Goal: Task Accomplishment & Management: Complete application form

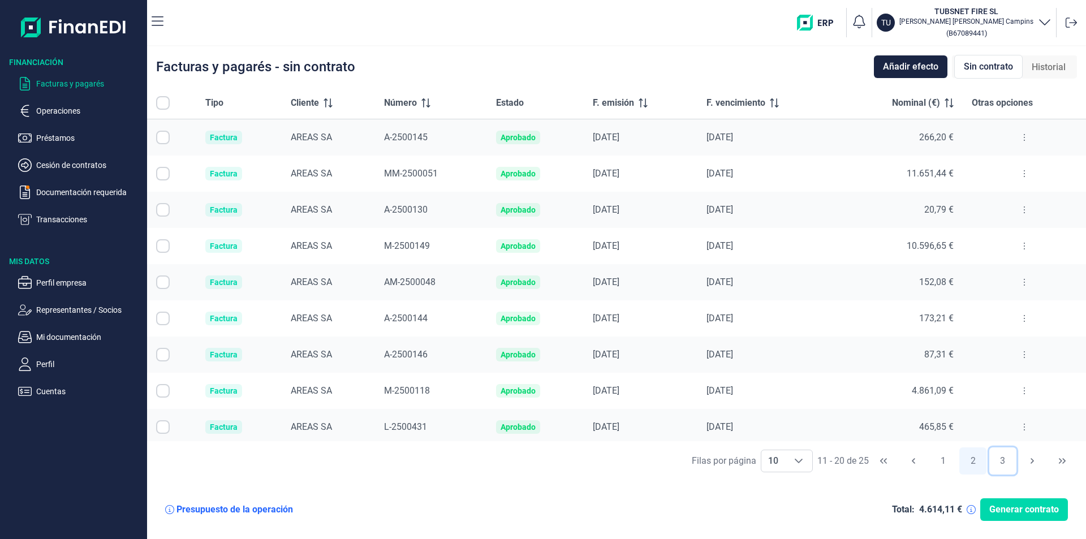
click at [1008, 464] on button "3" at bounding box center [1002, 460] width 27 height 27
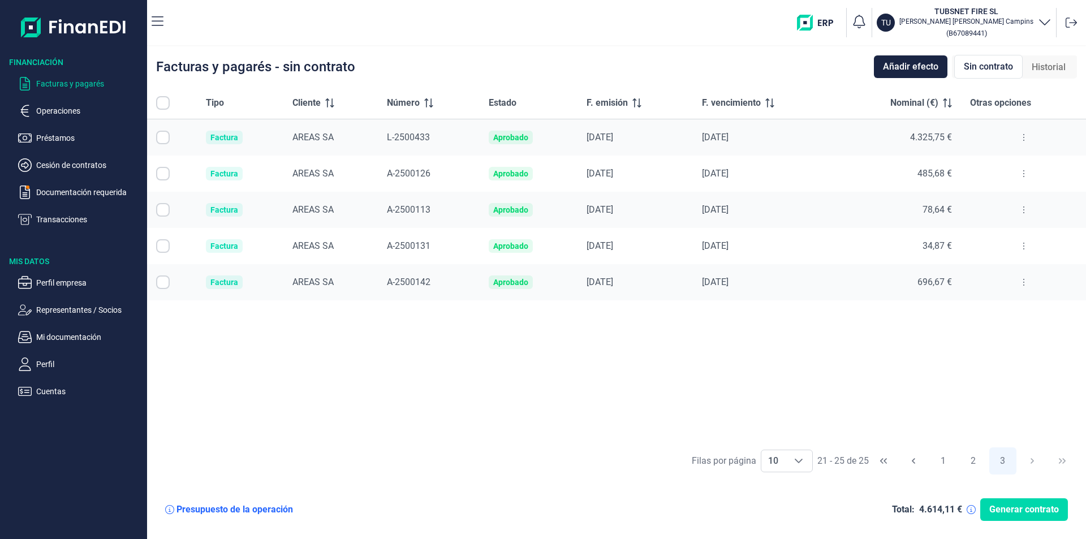
click at [1021, 132] on button at bounding box center [1023, 137] width 20 height 18
click at [903, 166] on td "485,68 €" at bounding box center [898, 174] width 126 height 36
click at [963, 169] on td at bounding box center [1023, 174] width 125 height 36
click at [1024, 136] on button at bounding box center [1023, 137] width 20 height 18
click at [999, 159] on li "Ver detalle de la factura" at bounding box center [974, 166] width 116 height 20
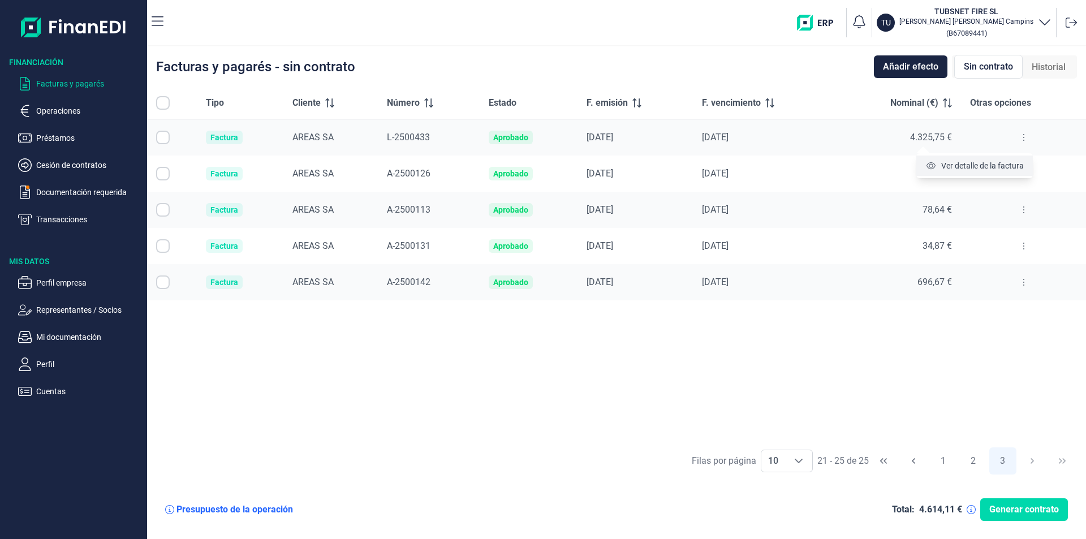
click at [967, 165] on span "Ver detalle de la factura" at bounding box center [982, 165] width 83 height 11
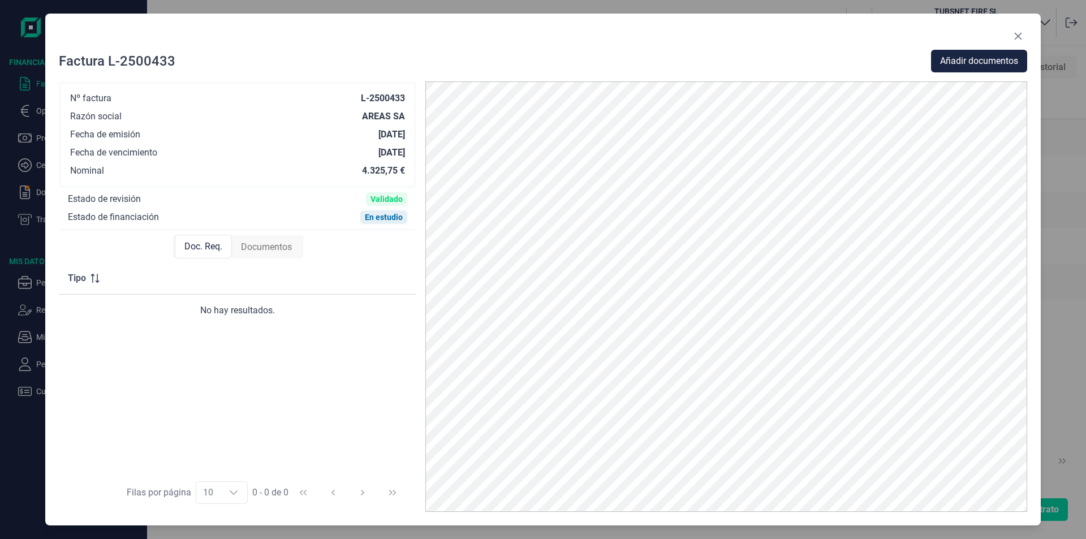
click at [267, 249] on span "Documentos" at bounding box center [266, 247] width 51 height 14
click at [1009, 37] on button "Close" at bounding box center [1018, 36] width 18 height 18
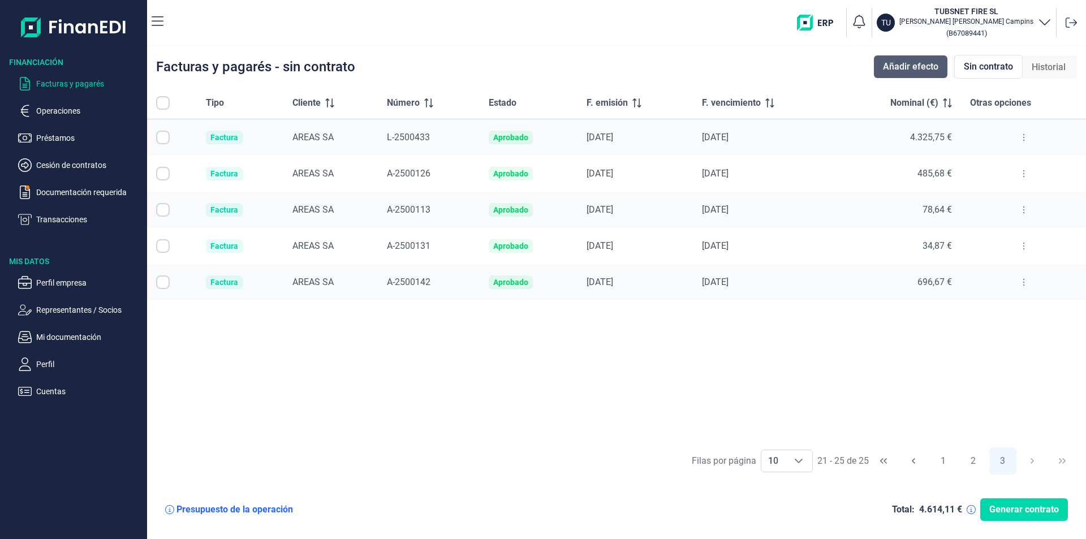
click at [887, 68] on span "Añadir efecto" at bounding box center [910, 67] width 55 height 14
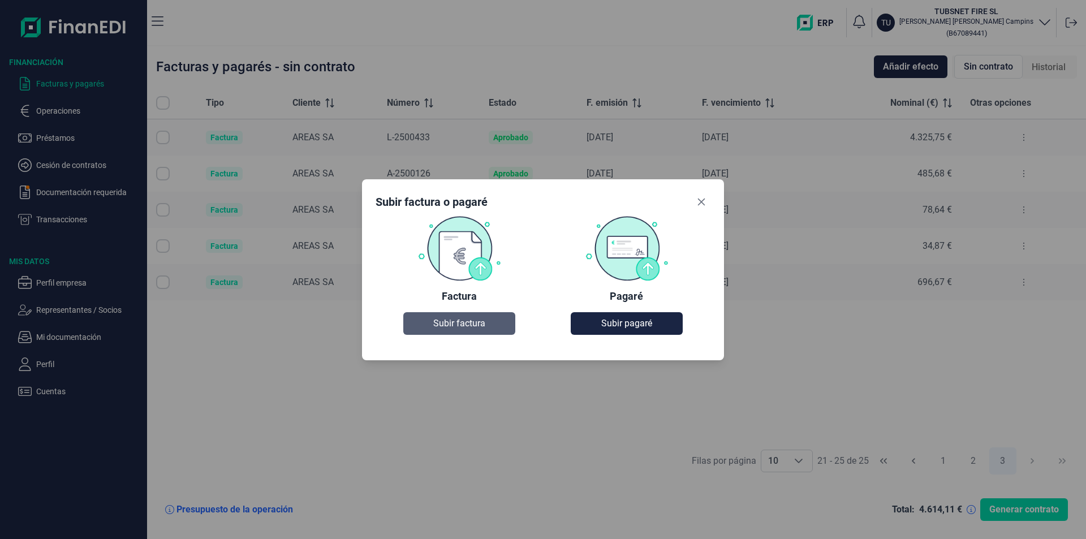
click at [418, 321] on button "Subir factura" at bounding box center [458, 323] width 111 height 23
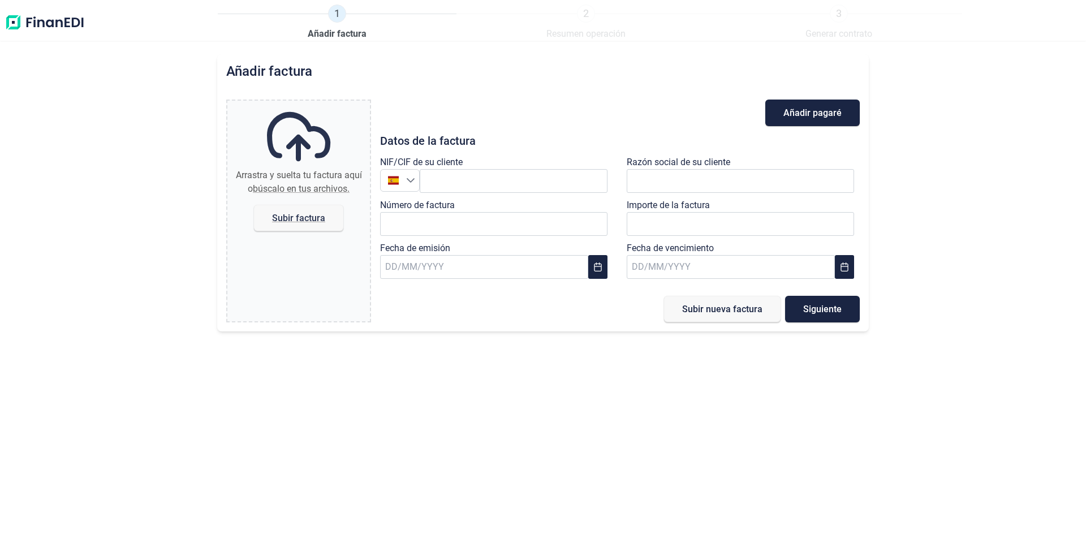
type input "0,00 €"
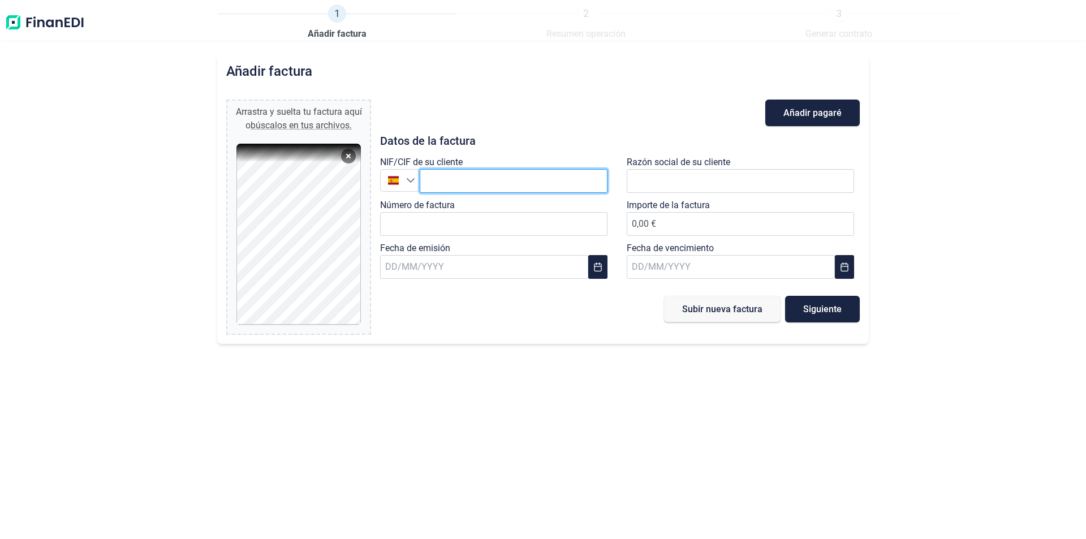
click at [461, 179] on input "text" at bounding box center [514, 181] width 188 height 24
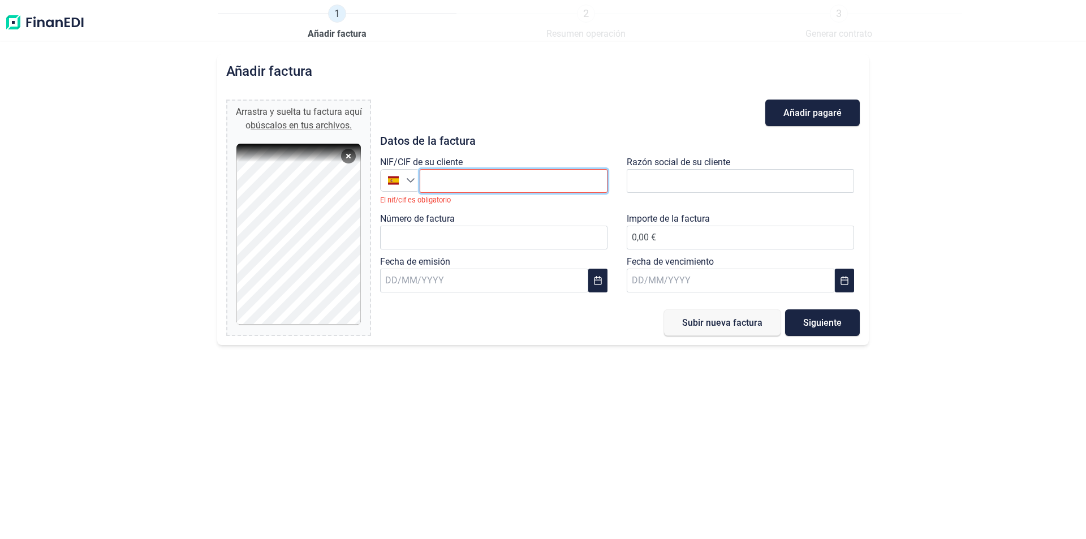
click at [478, 172] on input "text" at bounding box center [514, 181] width 188 height 24
type input "A"
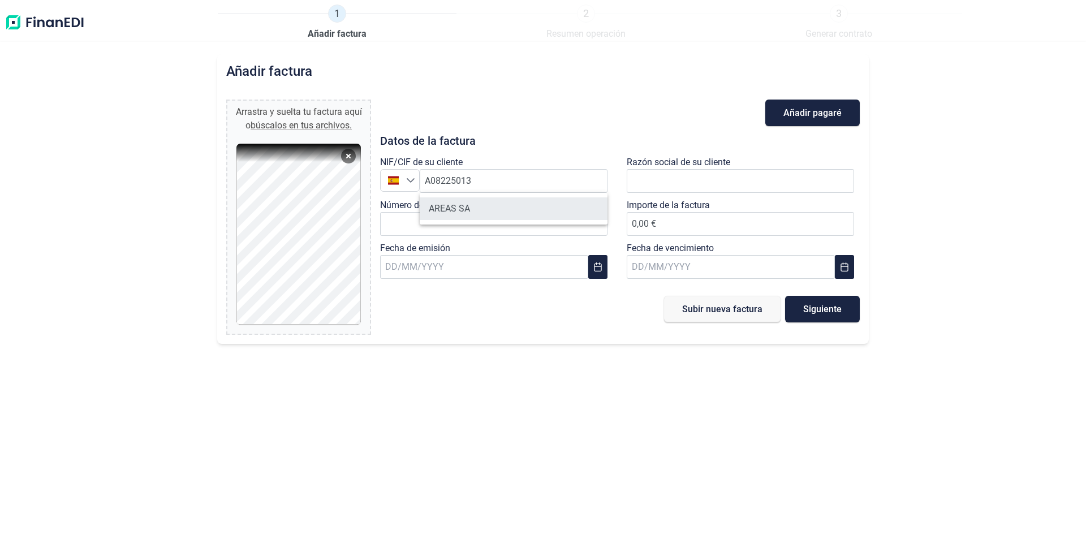
click at [473, 208] on li "AREAS SA" at bounding box center [514, 208] width 188 height 23
type input "A08225013"
type input "AREAS SA"
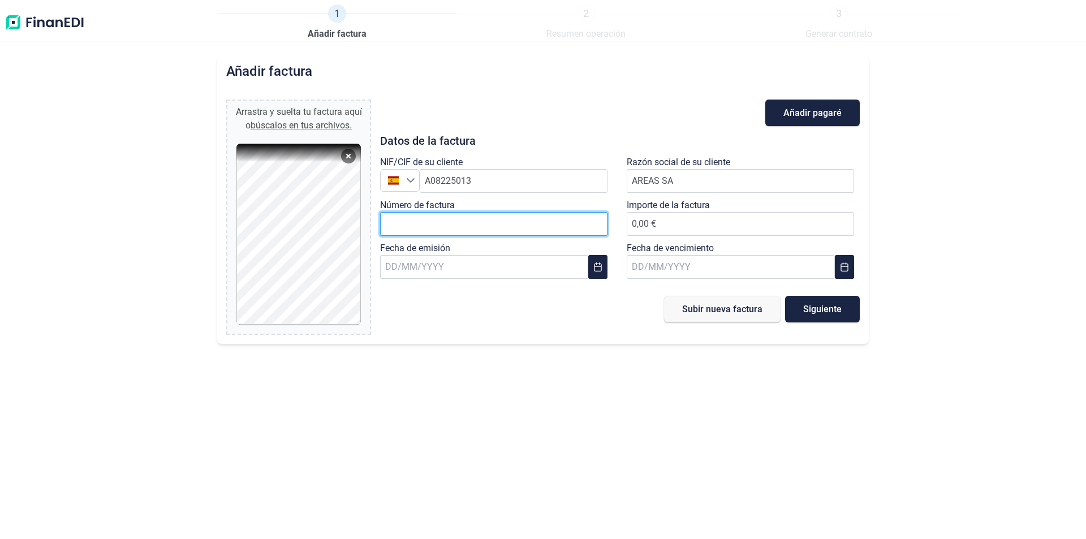
click at [482, 229] on input "Número de factura" at bounding box center [493, 224] width 227 height 24
type input "L-2500434"
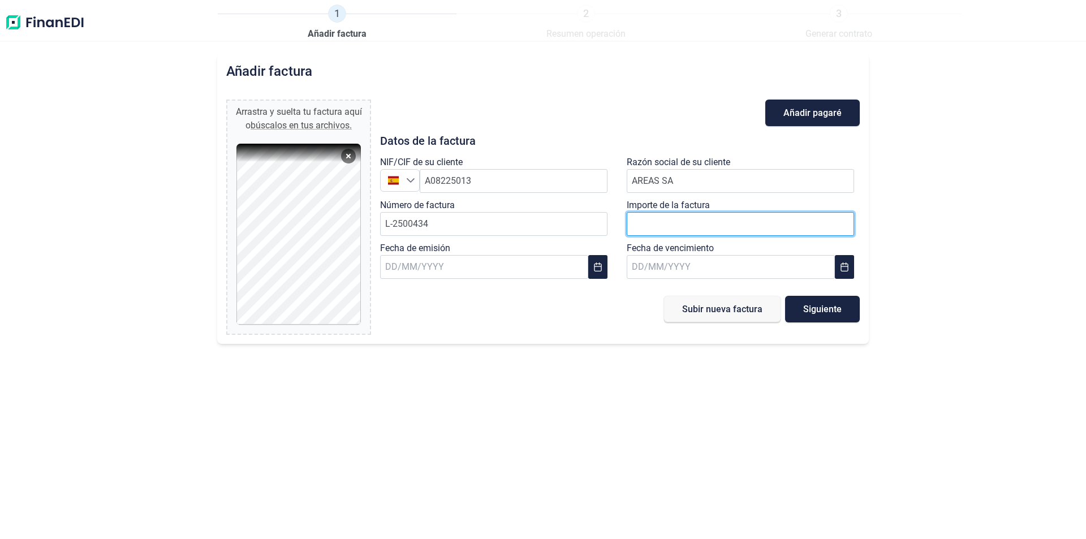
click at [684, 224] on input "number" at bounding box center [740, 224] width 227 height 24
type input "865"
type input "865,15 €"
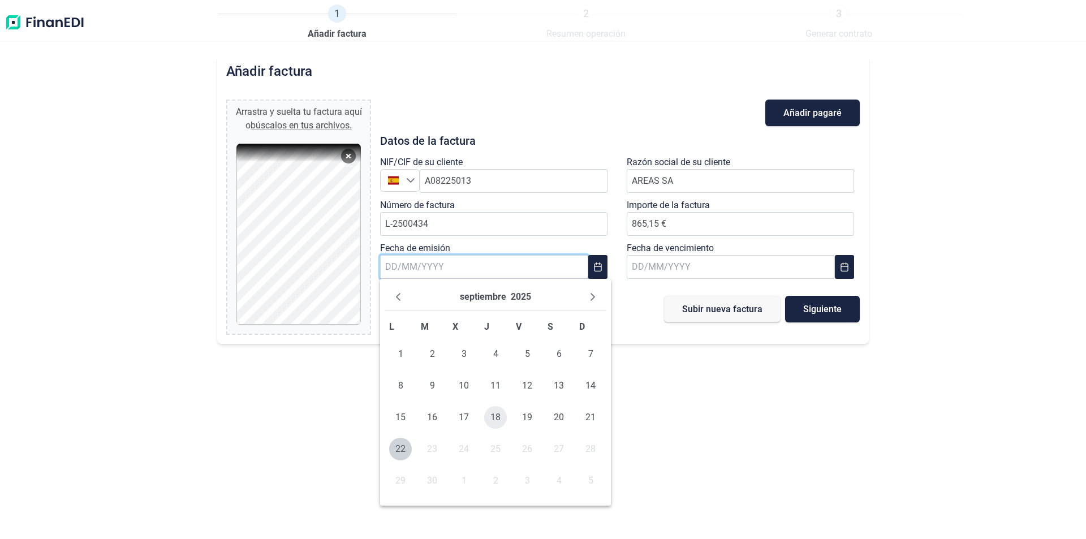
click at [490, 421] on span "18" at bounding box center [495, 417] width 23 height 23
type input "[DATE]"
drag, startPoint x: 554, startPoint y: 309, endPoint x: 542, endPoint y: 239, distance: 70.6
click at [554, 308] on div "Subir nueva factura Siguiente" at bounding box center [620, 309] width 480 height 27
click at [817, 305] on span "Siguiente" at bounding box center [822, 309] width 38 height 8
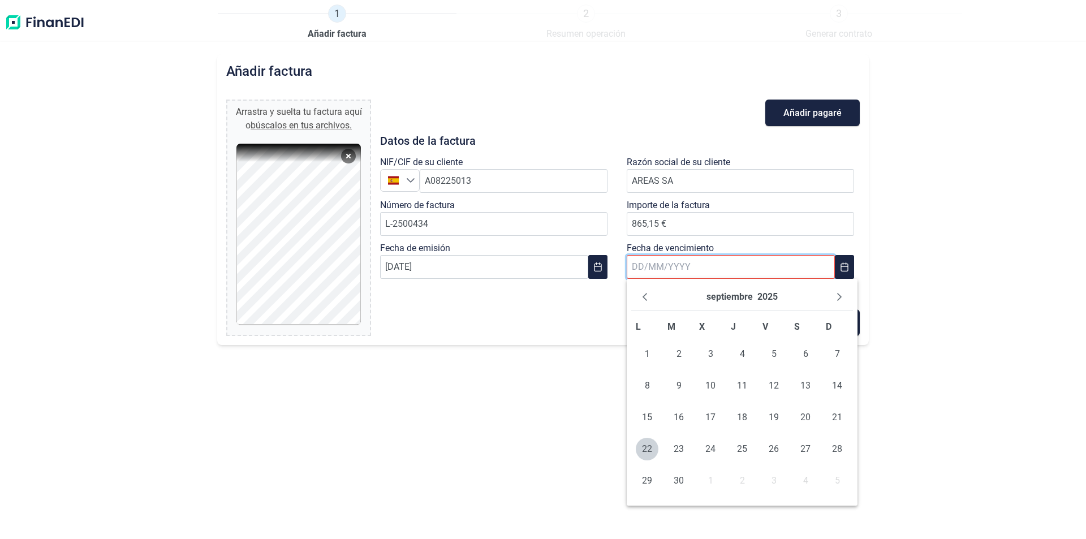
click at [637, 262] on input "text" at bounding box center [731, 267] width 208 height 24
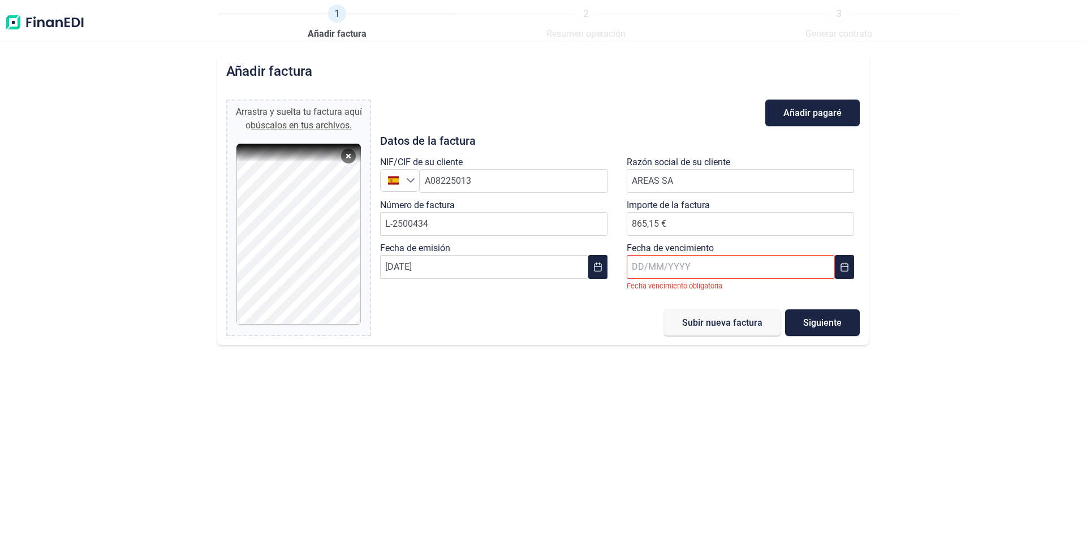
click at [400, 391] on div "Añadir factura Arrastra y suelta tu factura aquí o búscalos en tus archivos. FA…" at bounding box center [543, 296] width 1086 height 485
click at [698, 264] on input "text" at bounding box center [731, 267] width 208 height 24
click at [364, 21] on link "1 Añadir factura" at bounding box center [337, 23] width 59 height 36
click at [32, 19] on img at bounding box center [45, 23] width 80 height 36
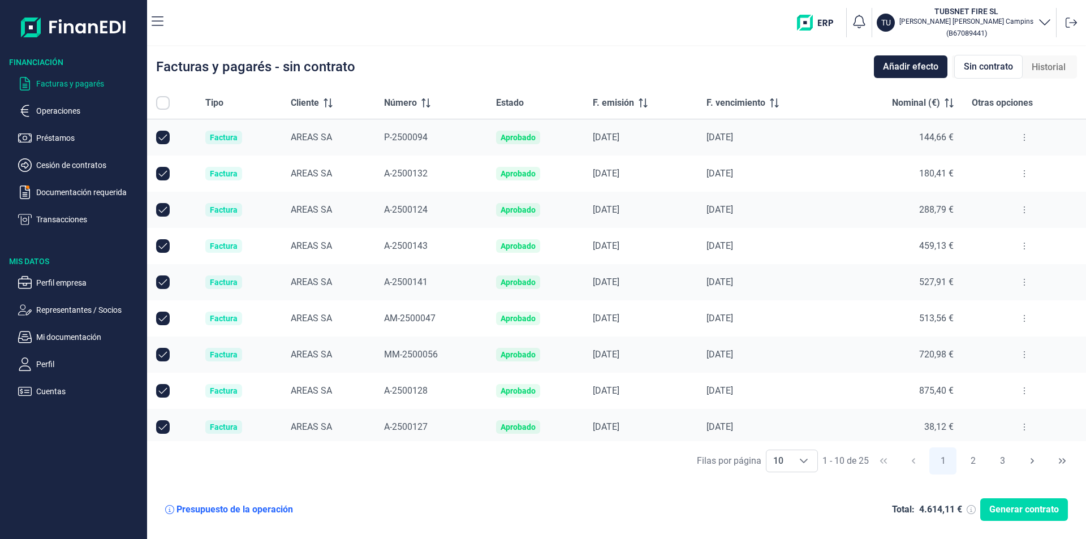
checkbox input "true"
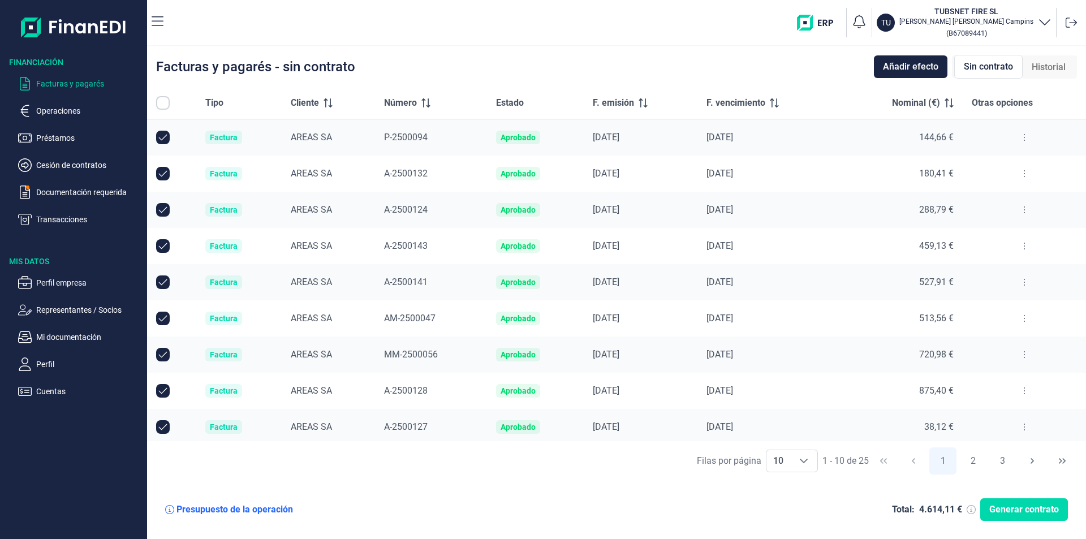
checkbox input "true"
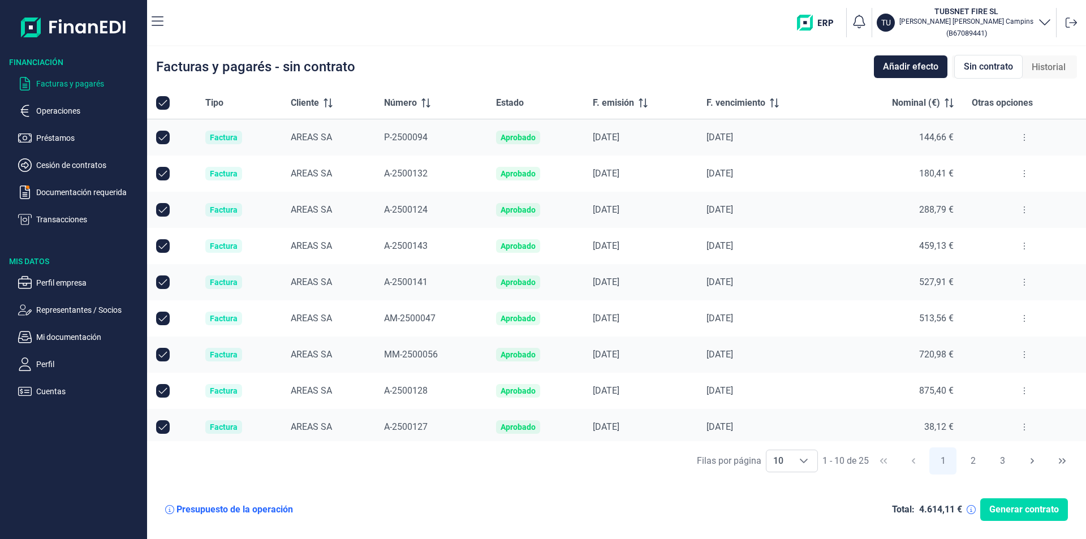
click at [58, 80] on p "Facturas y pagarés" at bounding box center [89, 84] width 106 height 14
click at [633, 500] on div "Presupuesto de la operación Total: 4.614,11 € Generar contrato" at bounding box center [616, 509] width 921 height 41
click at [970, 455] on button "2" at bounding box center [972, 460] width 27 height 27
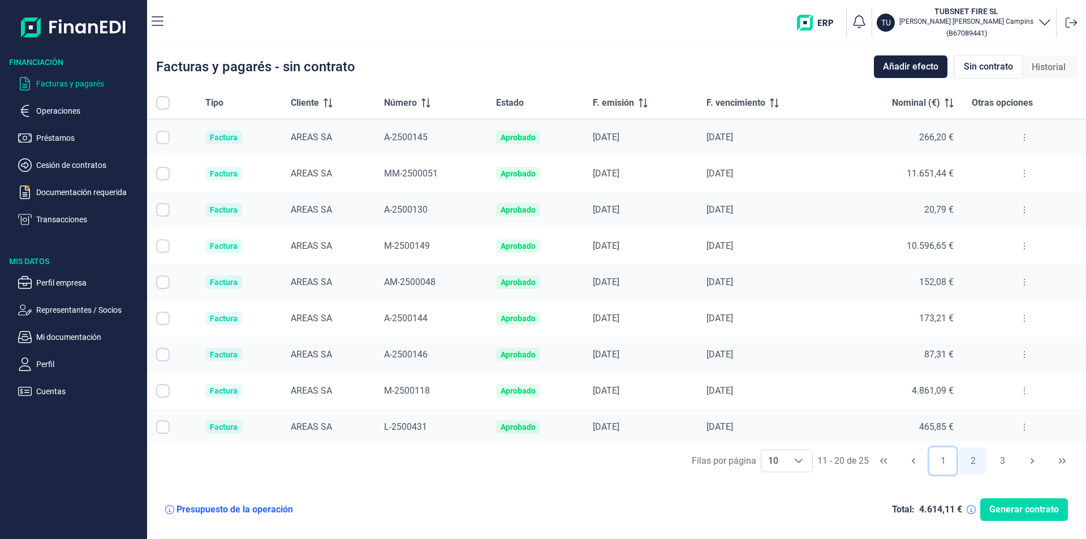
click at [947, 463] on button "1" at bounding box center [942, 460] width 27 height 27
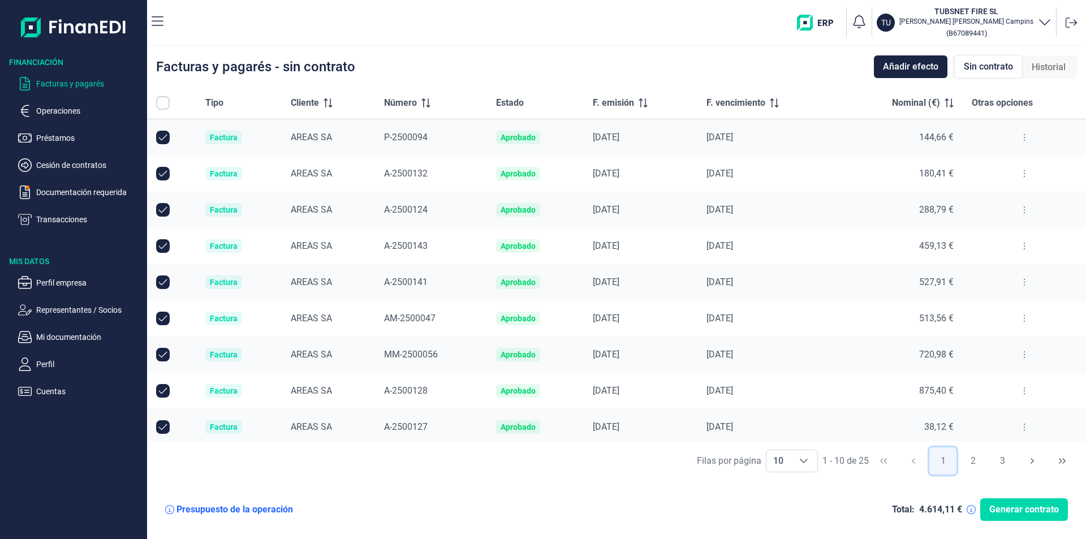
checkbox input "true"
click at [926, 57] on button "Añadir efecto" at bounding box center [911, 66] width 74 height 23
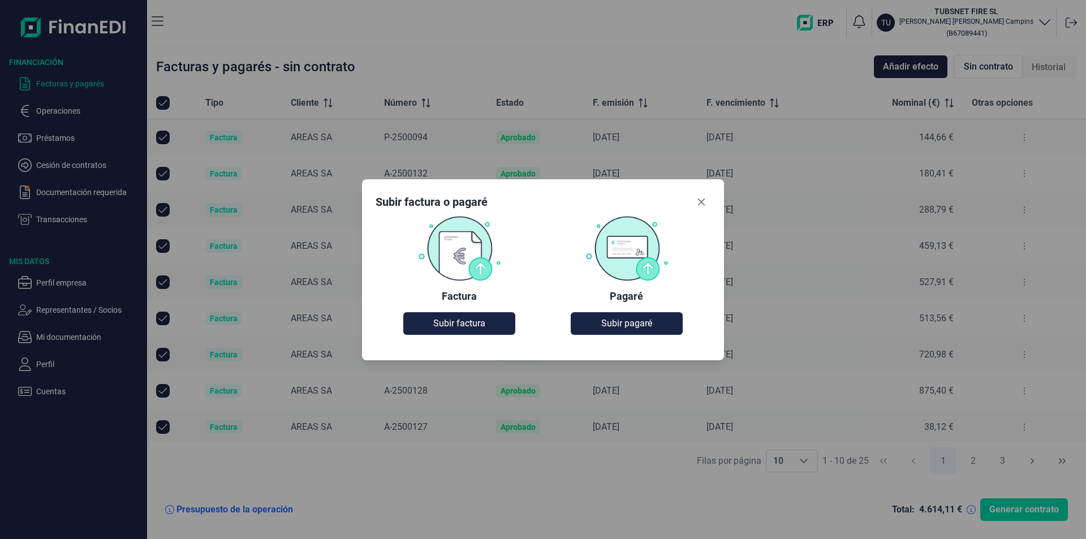
click at [703, 212] on div "Subir factura o pagaré" at bounding box center [543, 204] width 335 height 23
click at [464, 333] on button "Subir factura" at bounding box center [458, 323] width 111 height 23
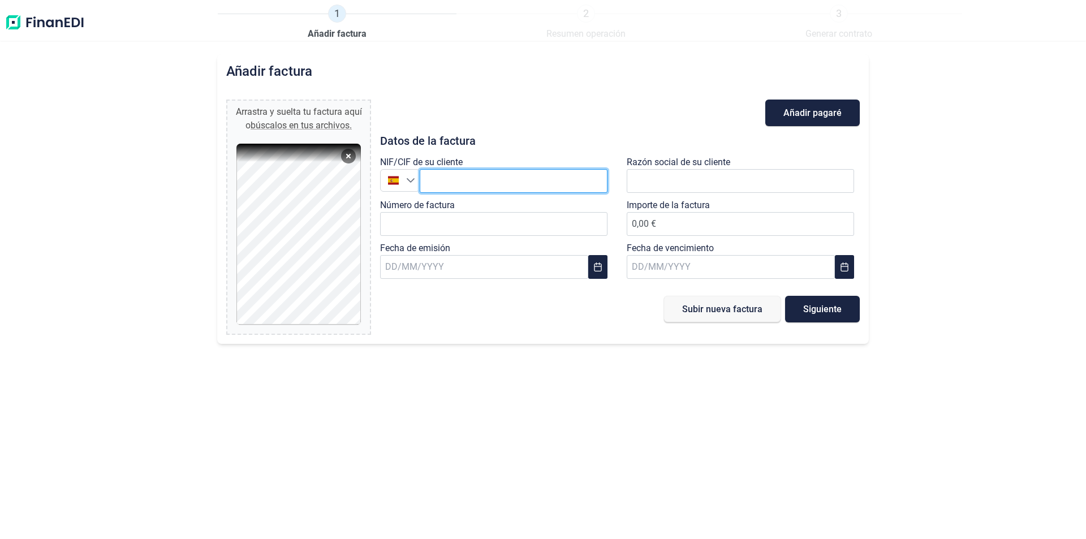
click at [469, 177] on input "text" at bounding box center [514, 181] width 188 height 24
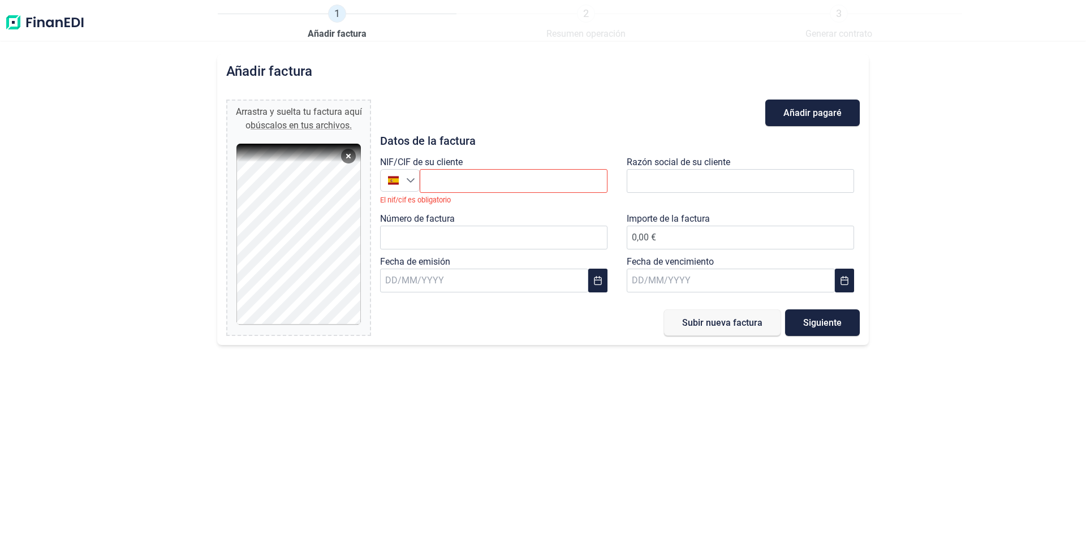
click at [466, 164] on div "NIF/CIF de su cliente España El nif/cif es obligatorio" at bounding box center [496, 184] width 233 height 57
click at [468, 179] on input "text" at bounding box center [514, 181] width 188 height 24
click at [468, 207] on li "AREAS SA" at bounding box center [514, 208] width 188 height 23
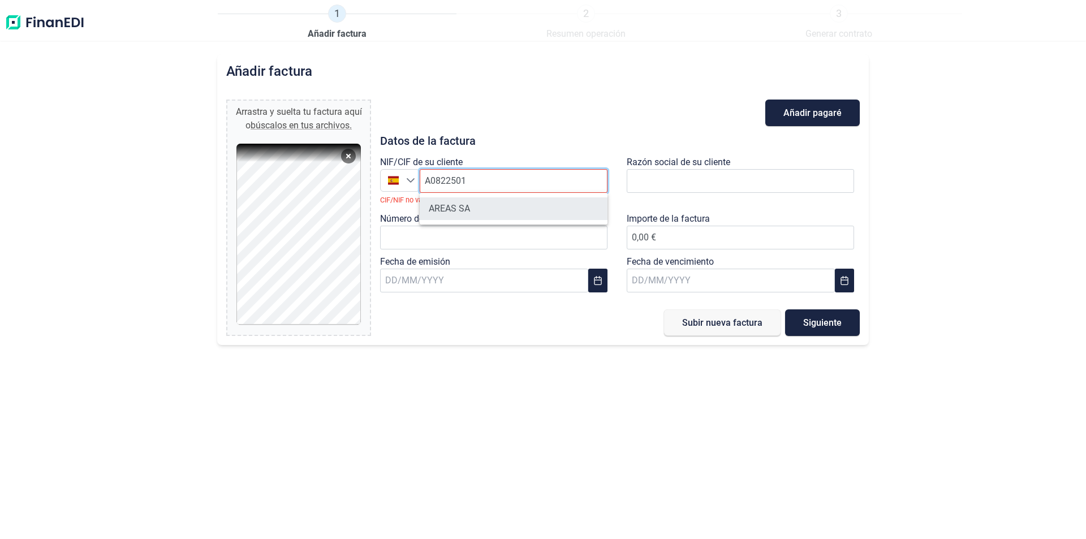
type input "A08225013"
type input "AREAS SA"
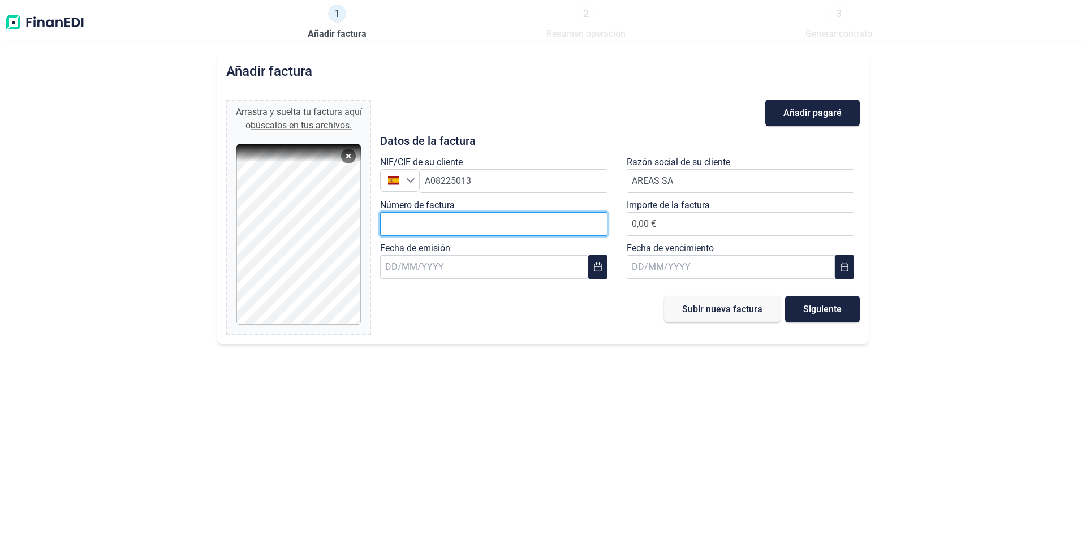
click at [449, 216] on input "Número de factura" at bounding box center [493, 224] width 227 height 24
type input "L-2500434"
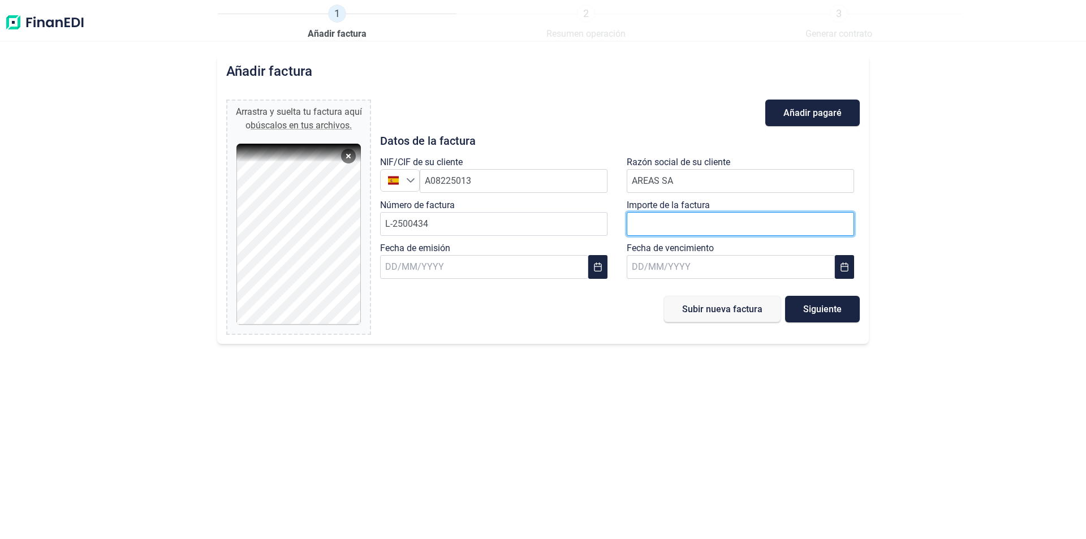
click at [666, 227] on input "number" at bounding box center [740, 224] width 227 height 24
type input "865"
type input "865,15 €"
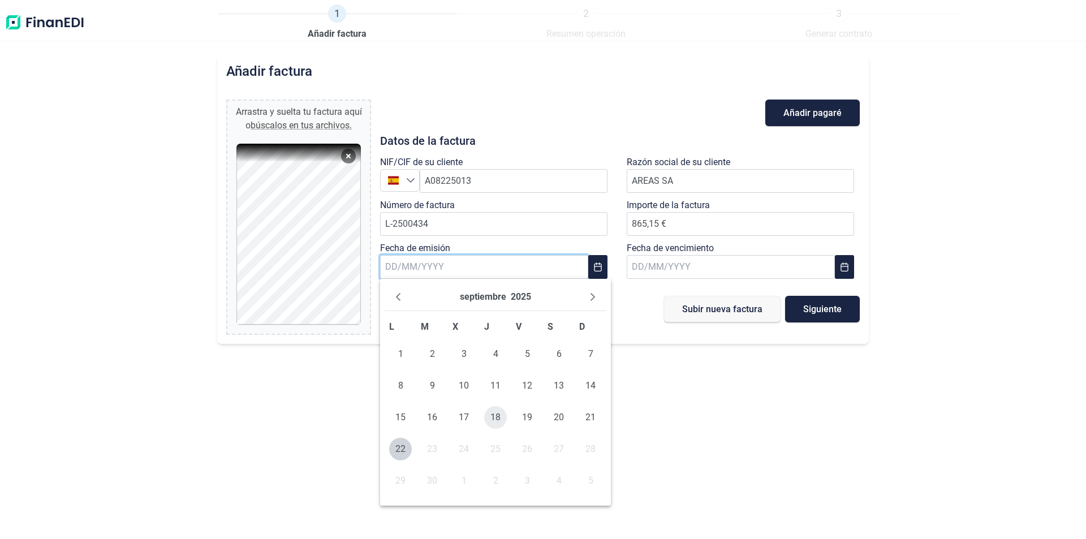
click at [495, 416] on span "18" at bounding box center [495, 417] width 23 height 23
type input "[DATE]"
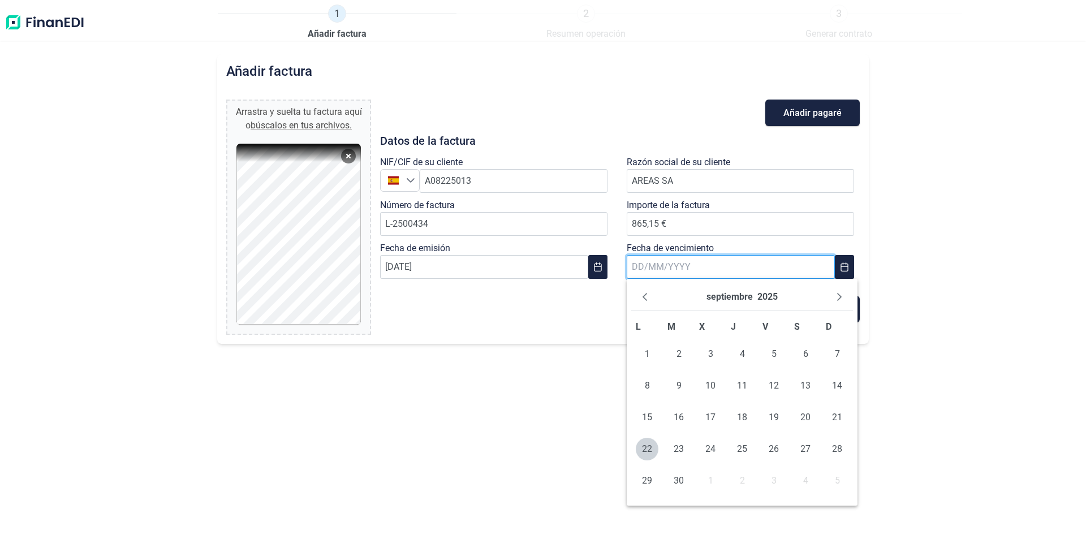
click at [680, 270] on input "text" at bounding box center [731, 267] width 208 height 24
click at [841, 300] on icon "Next Month" at bounding box center [839, 296] width 9 height 9
click at [832, 480] on span "30" at bounding box center [837, 480] width 23 height 23
type input "[DATE]"
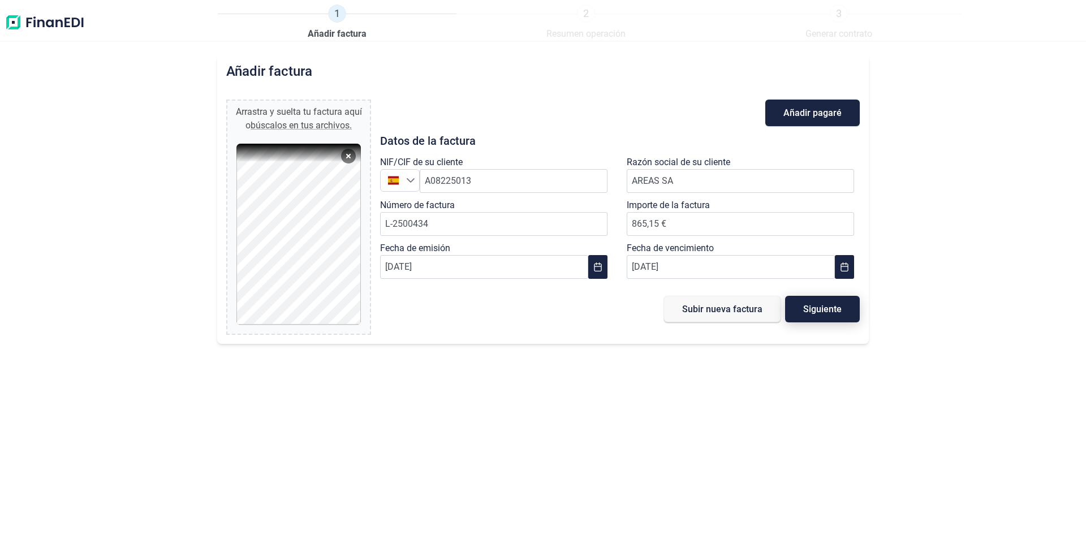
click at [793, 318] on button "Siguiente" at bounding box center [822, 309] width 75 height 27
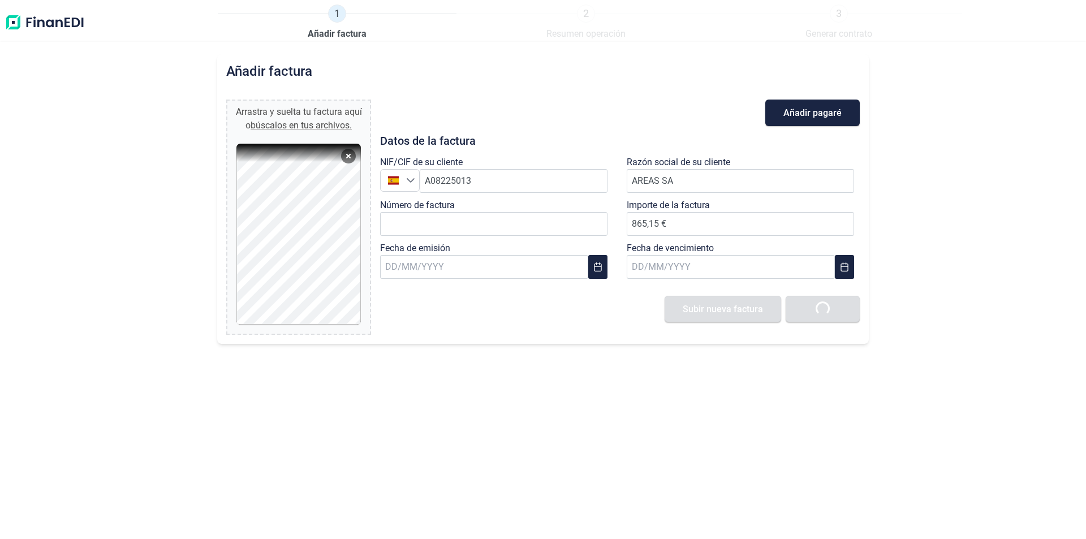
type input "0,00 €"
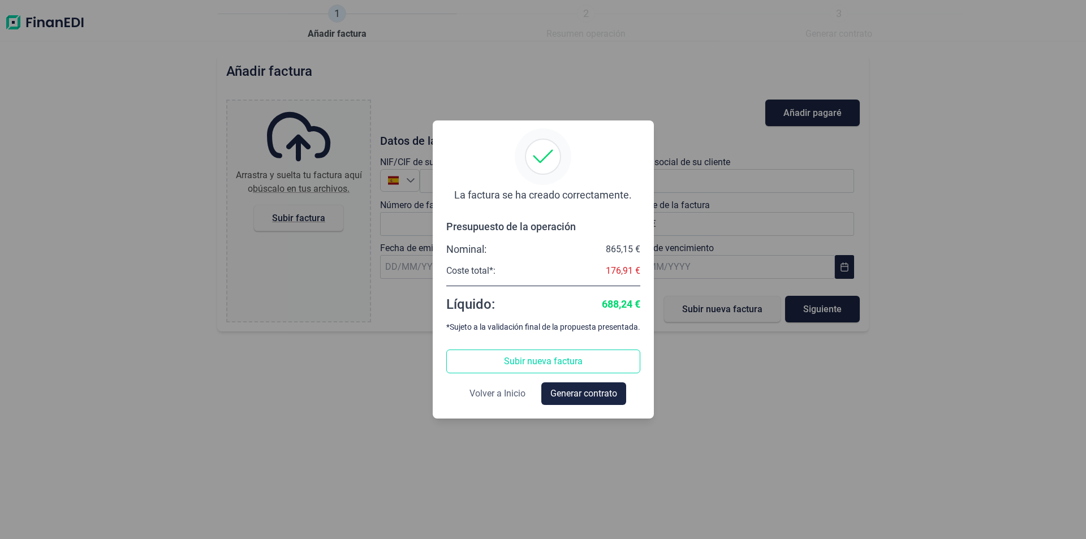
click at [499, 391] on span "Volver a Inicio" at bounding box center [497, 394] width 56 height 14
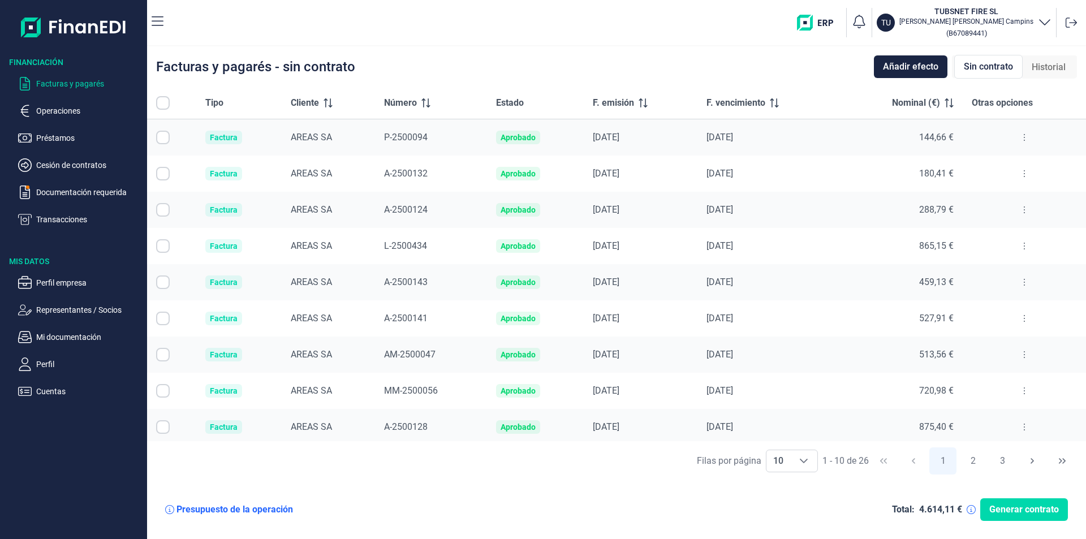
checkbox input "true"
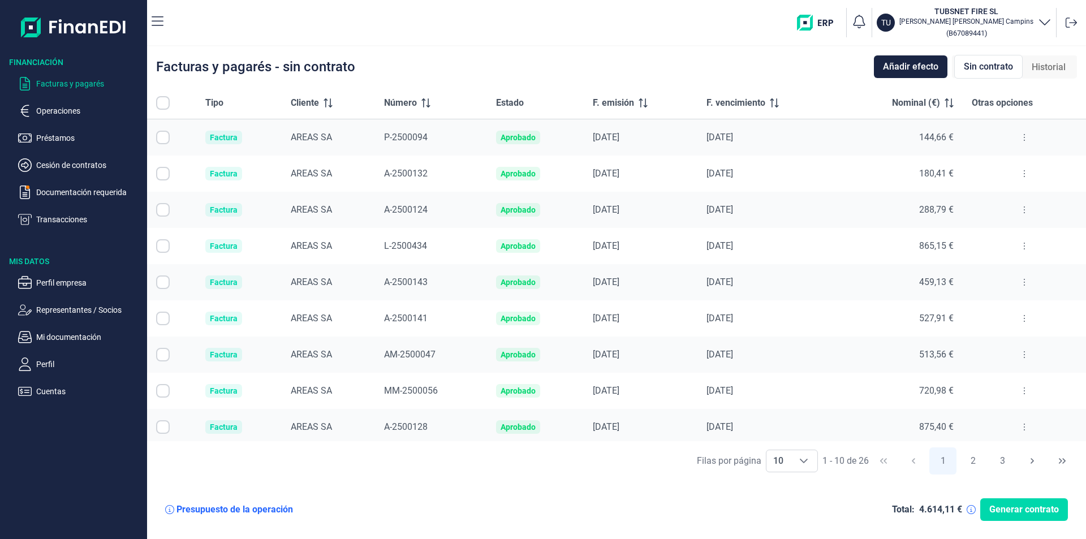
checkbox input "true"
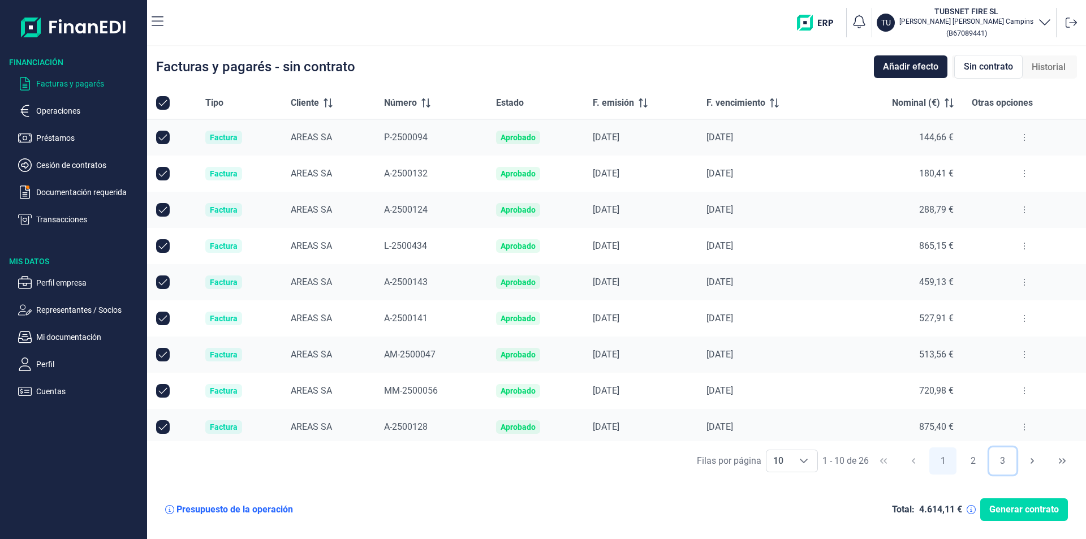
click at [1005, 461] on button "3" at bounding box center [1002, 460] width 27 height 27
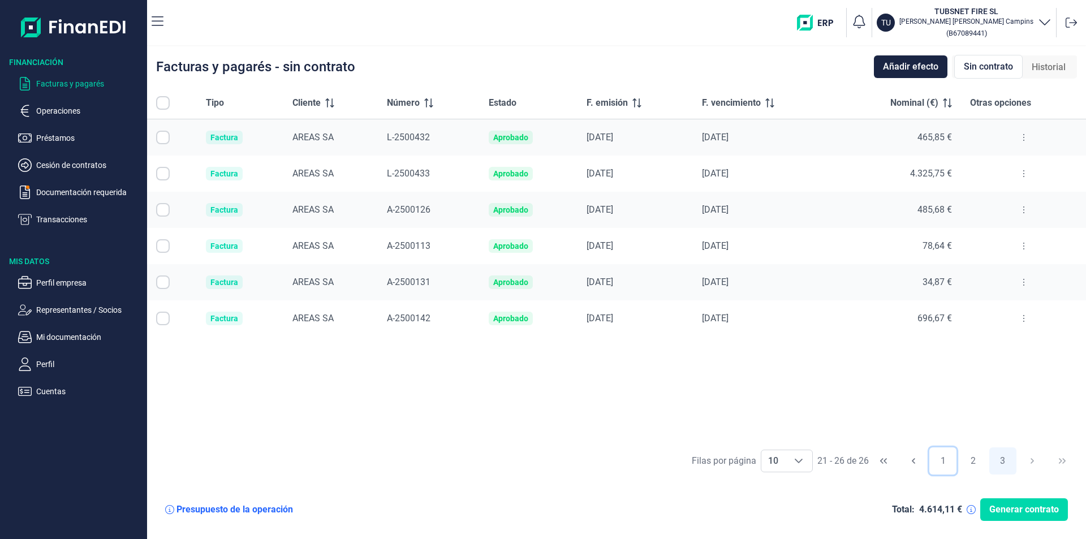
click at [936, 464] on button "1" at bounding box center [942, 460] width 27 height 27
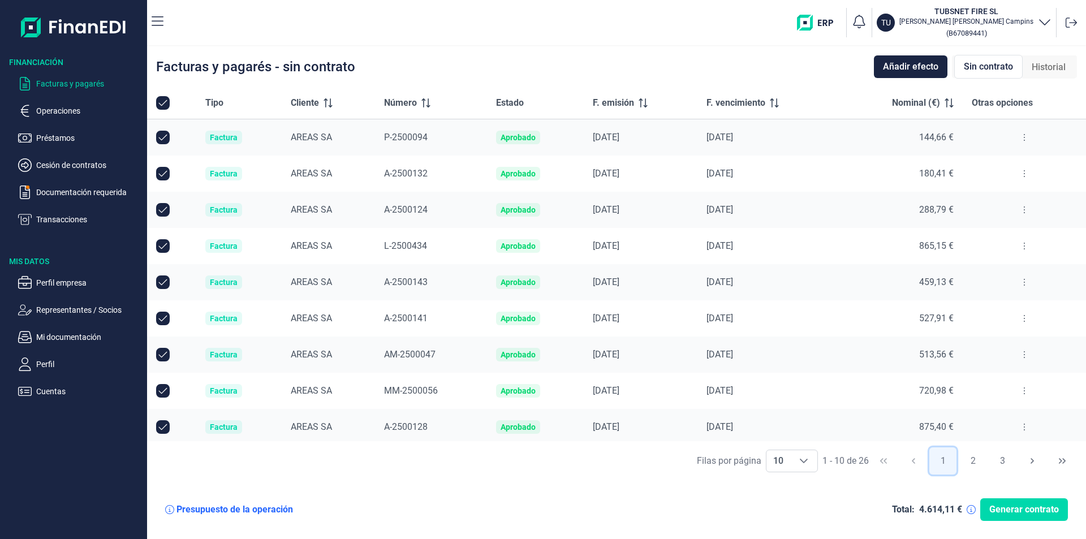
checkbox input "true"
click at [973, 69] on span "Sin contrato" at bounding box center [988, 67] width 49 height 14
click at [1001, 72] on span "Sin contrato" at bounding box center [988, 67] width 49 height 14
click at [996, 64] on span "Sin contrato" at bounding box center [988, 67] width 49 height 14
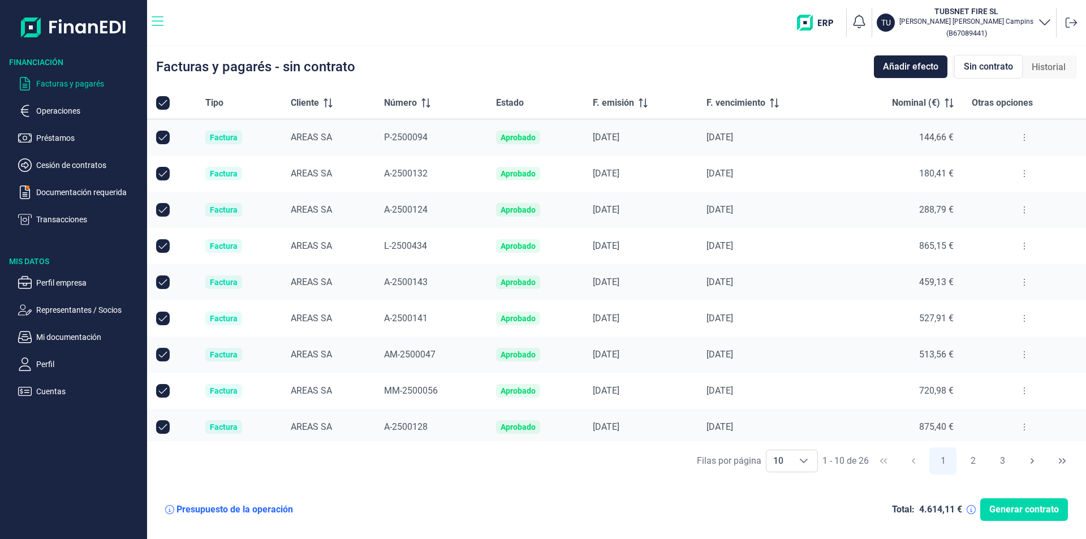
click at [159, 17] on icon "button" at bounding box center [158, 21] width 12 height 10
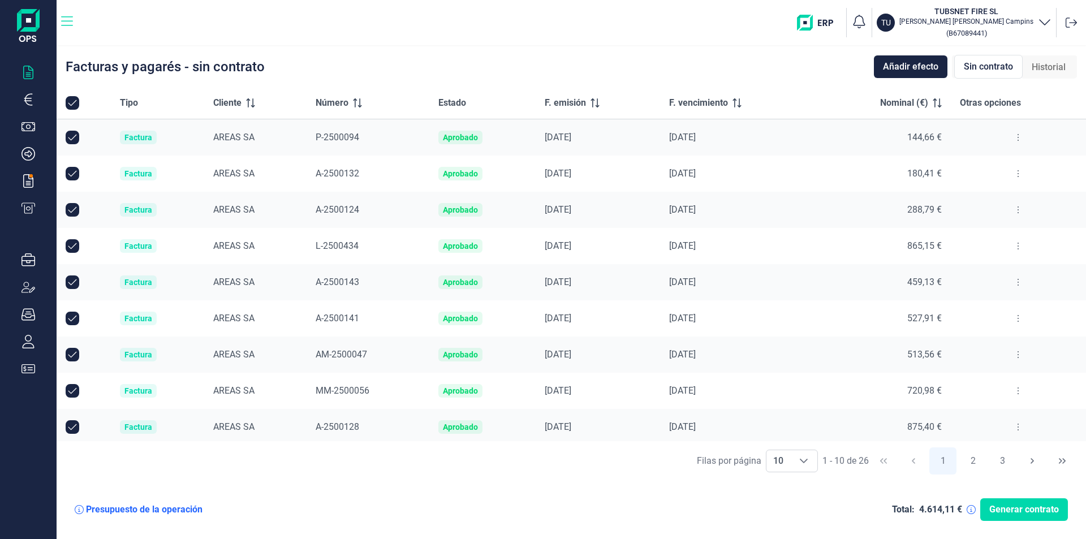
click at [62, 30] on button "button" at bounding box center [67, 22] width 12 height 23
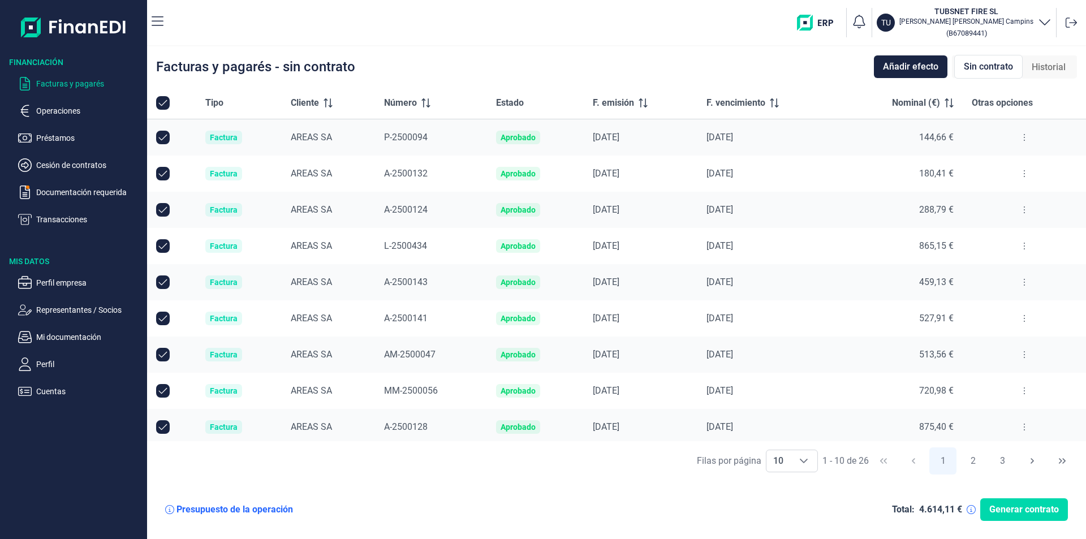
click at [774, 63] on div "Facturas y pagarés - sin contrato Añadir efecto Sin contrato Historial" at bounding box center [616, 66] width 939 height 41
click at [390, 243] on span "L-2500434" at bounding box center [405, 245] width 43 height 11
click at [1023, 242] on icon at bounding box center [1024, 245] width 2 height 9
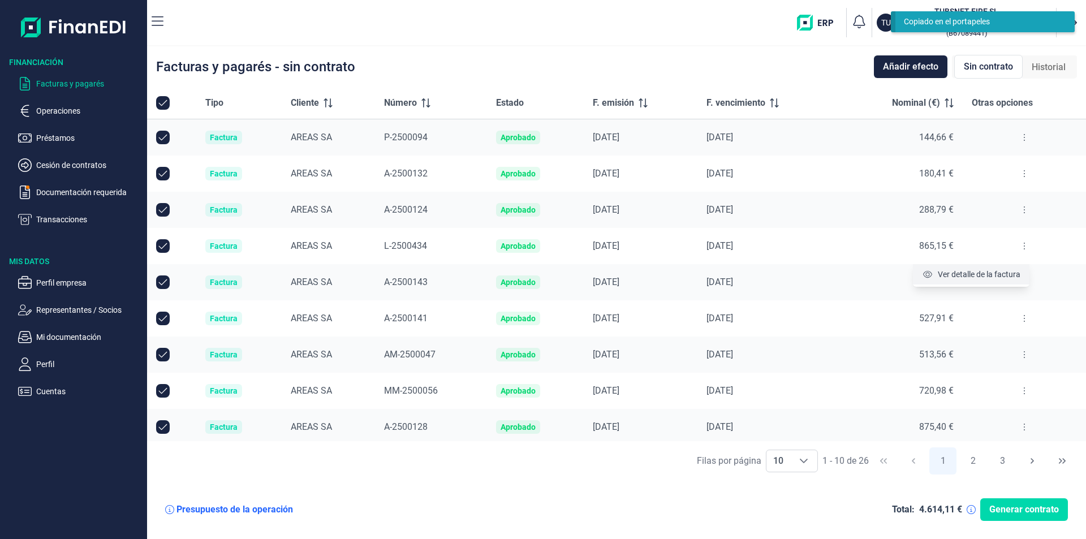
click at [971, 270] on span "Ver detalle de la factura" at bounding box center [979, 274] width 83 height 11
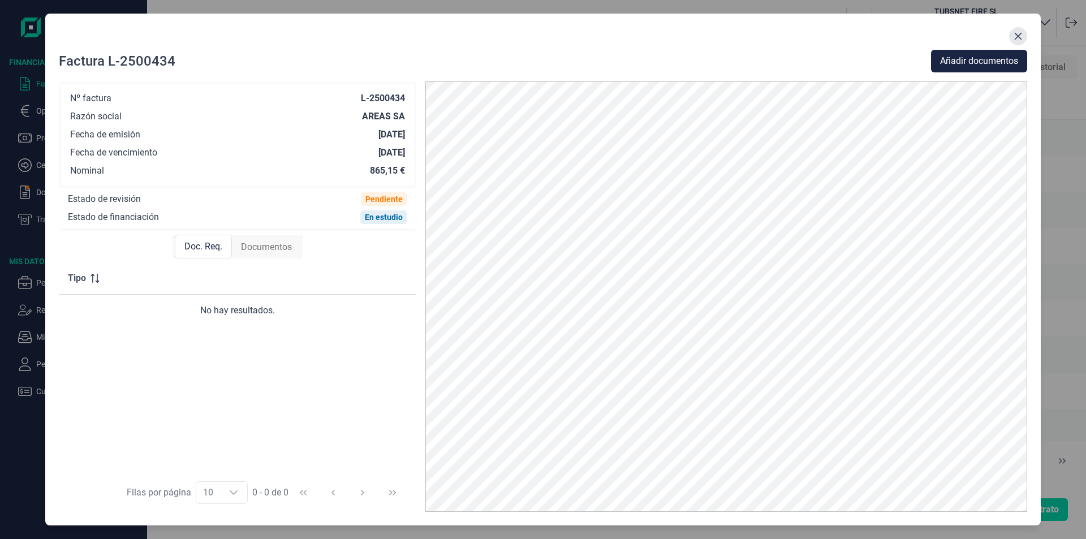
click at [1021, 31] on button "Close" at bounding box center [1018, 36] width 18 height 18
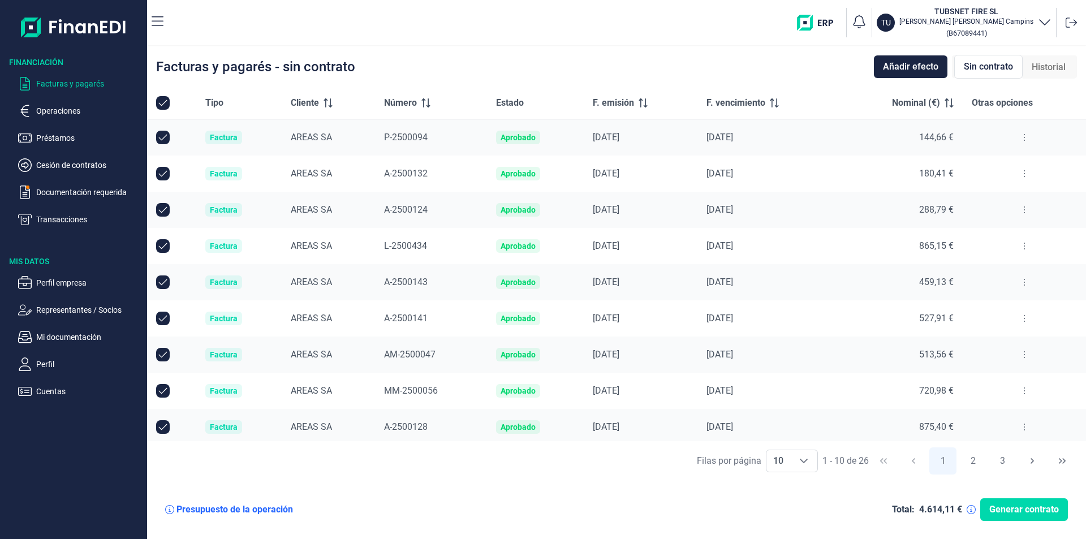
click at [151, 17] on nav "TU TUBSNET FIRE [PERSON_NAME] Campins ( B67089441 )" at bounding box center [616, 22] width 939 height 45
click at [154, 18] on icon "button" at bounding box center [158, 22] width 12 height 14
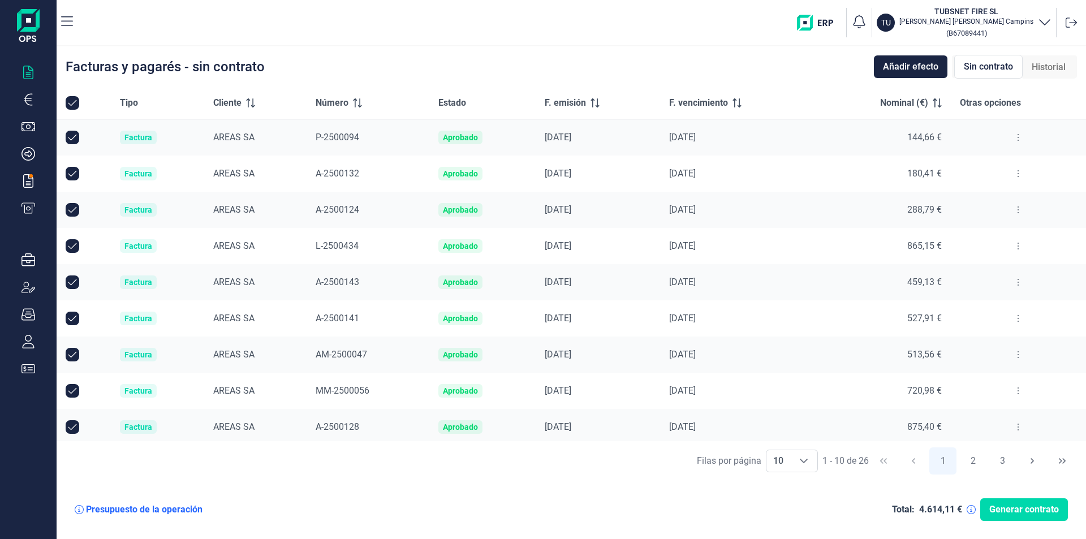
click at [76, 16] on nav "TU TUBSNET FIRE [PERSON_NAME] Campins ( B67089441 )" at bounding box center [571, 22] width 1029 height 45
click at [64, 20] on icon "button" at bounding box center [67, 22] width 12 height 14
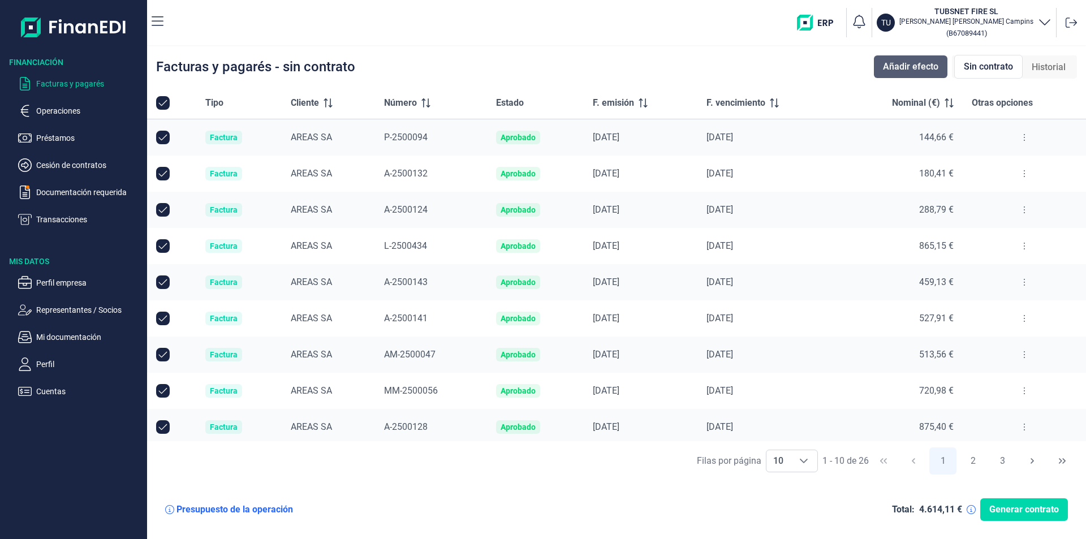
click at [909, 64] on span "Añadir efecto" at bounding box center [910, 67] width 55 height 14
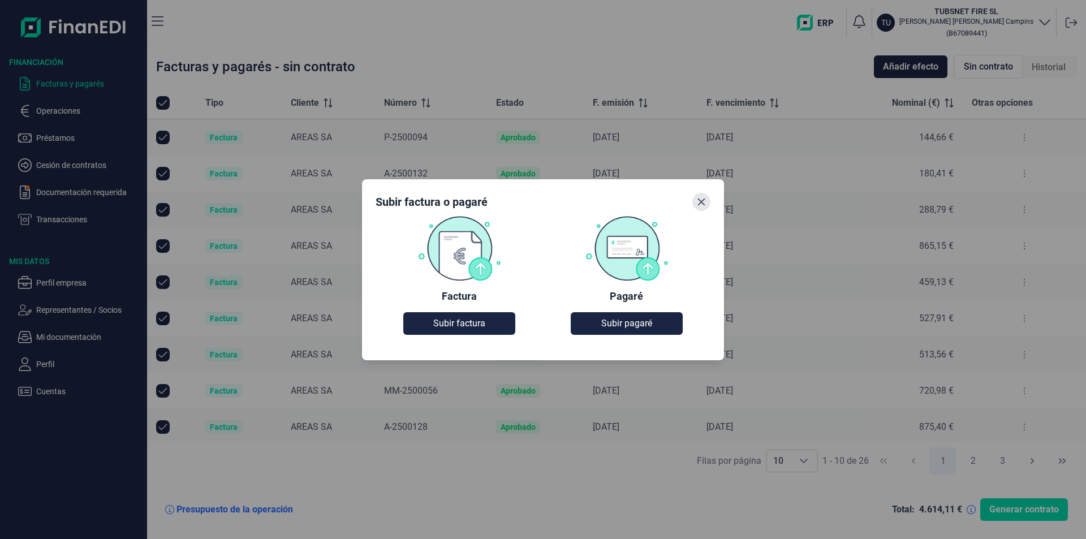
click at [701, 204] on icon "Close" at bounding box center [701, 201] width 9 height 9
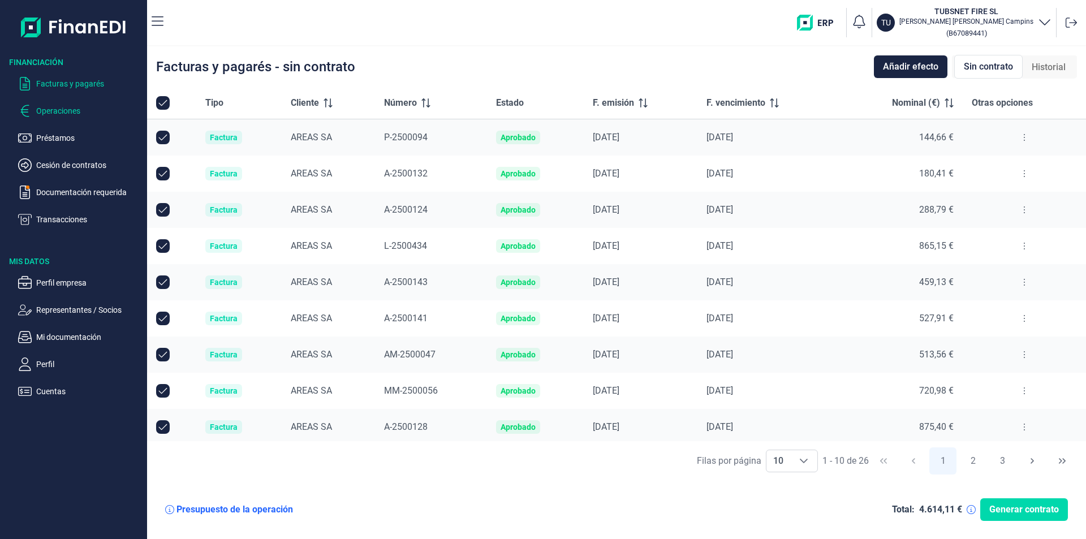
click at [61, 106] on p "Operaciones" at bounding box center [89, 111] width 106 height 14
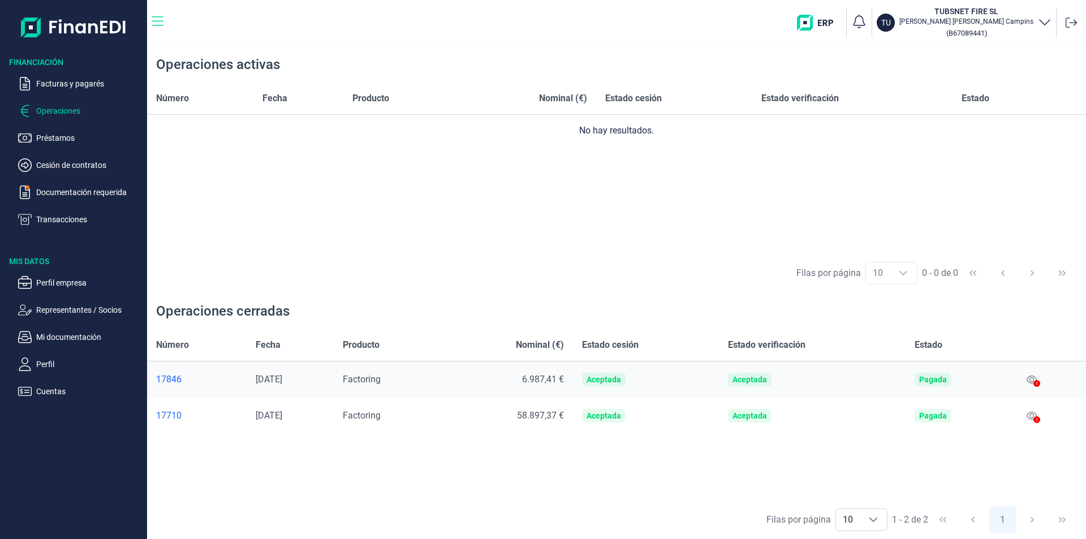
click at [156, 25] on icon "button" at bounding box center [158, 21] width 12 height 10
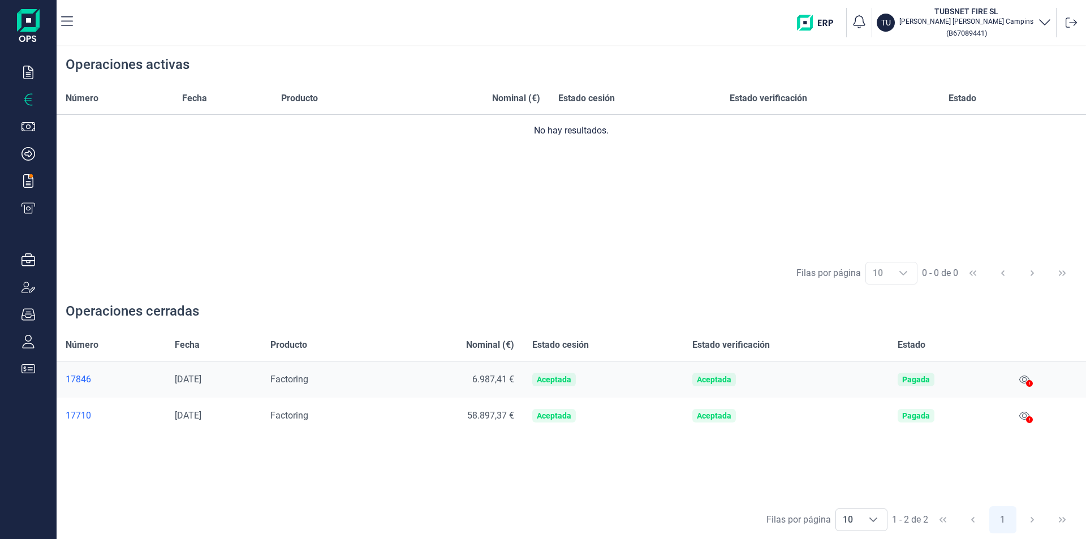
click at [77, 12] on nav "TU TUBSNET FIRE [PERSON_NAME] Campins ( B67089441 )" at bounding box center [571, 22] width 1029 height 45
click at [72, 17] on nav "TU TUBSNET FIRE [PERSON_NAME] Campins ( B67089441 )" at bounding box center [571, 22] width 1029 height 45
click at [29, 69] on icon "button" at bounding box center [28, 73] width 10 height 14
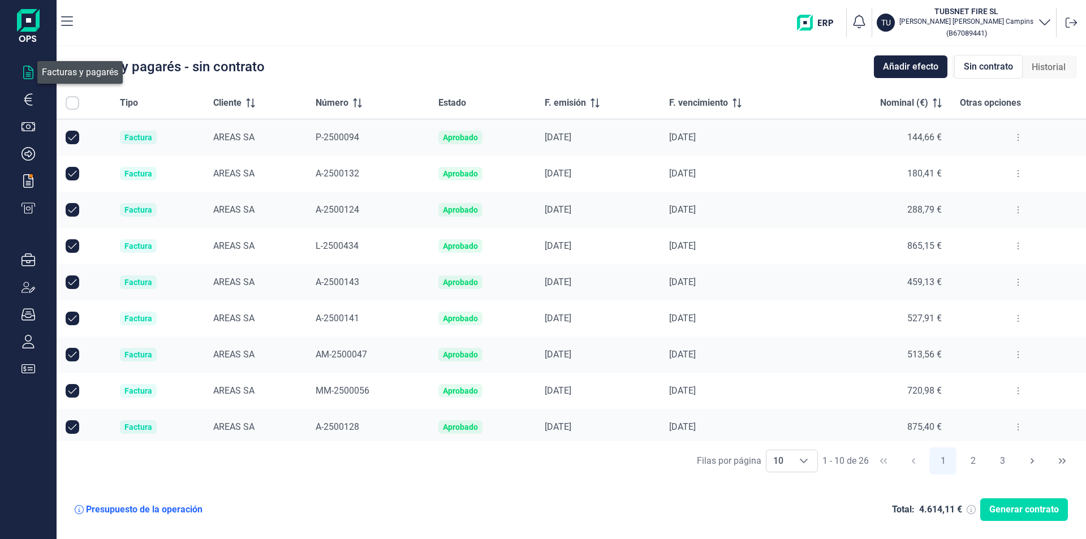
checkbox input "true"
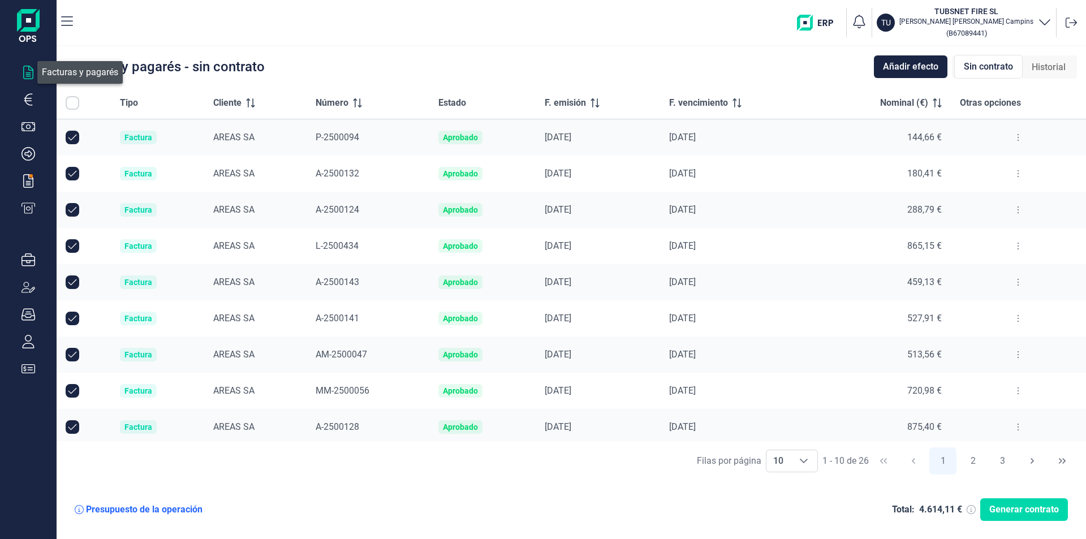
checkbox input "true"
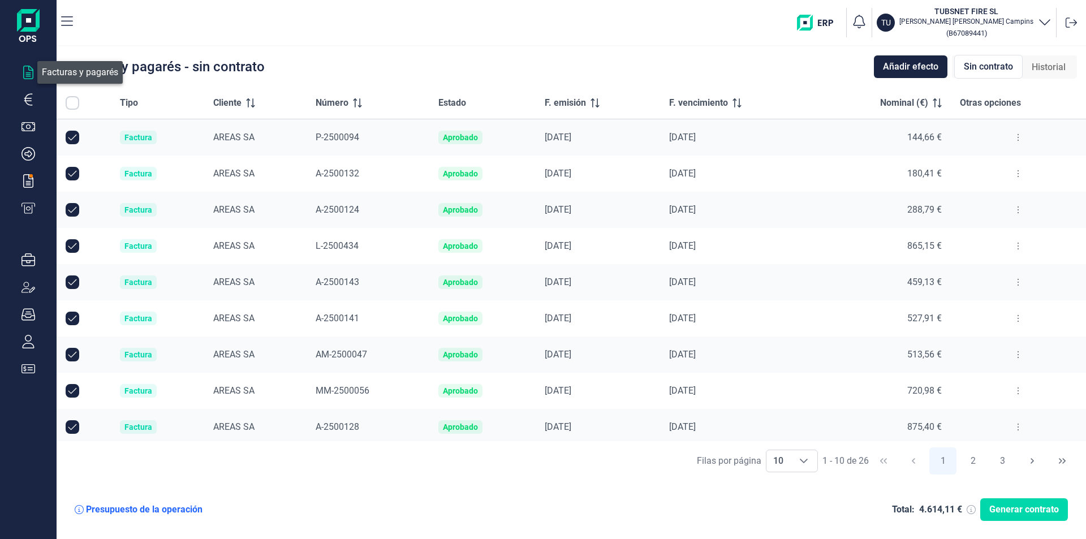
checkbox input "true"
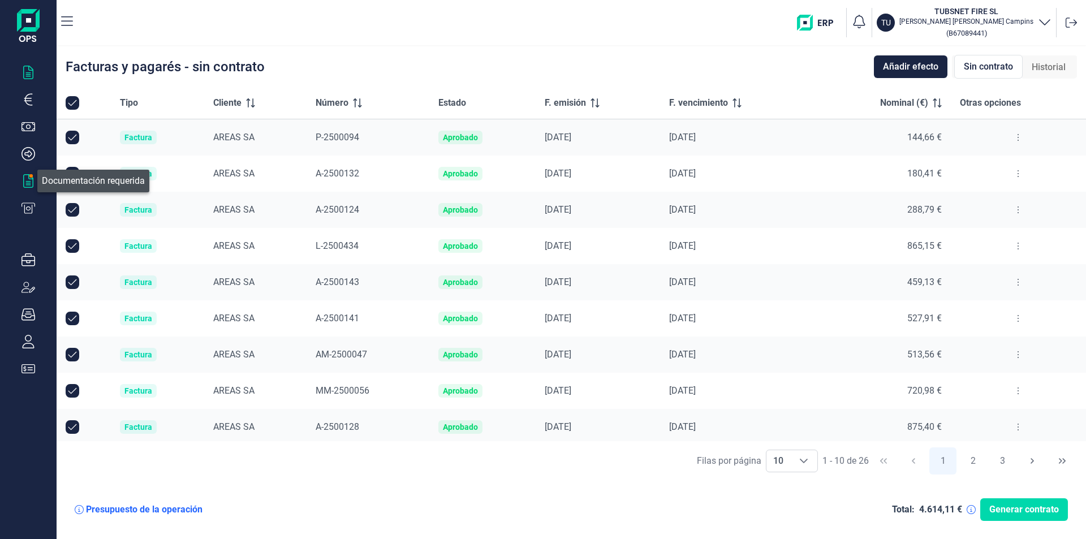
click at [27, 184] on icon "button" at bounding box center [28, 181] width 14 height 14
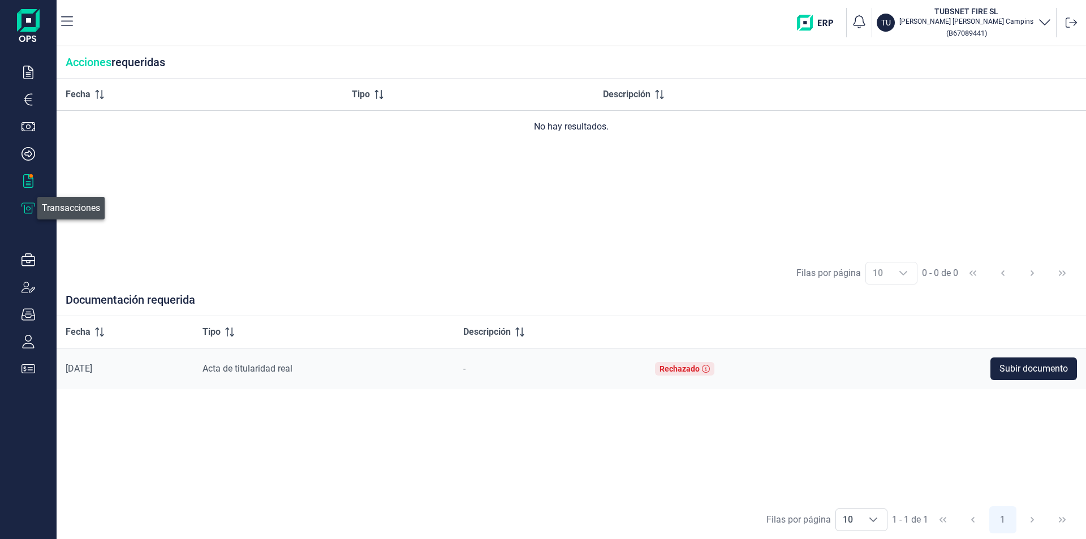
click at [31, 202] on icon "button" at bounding box center [28, 208] width 14 height 14
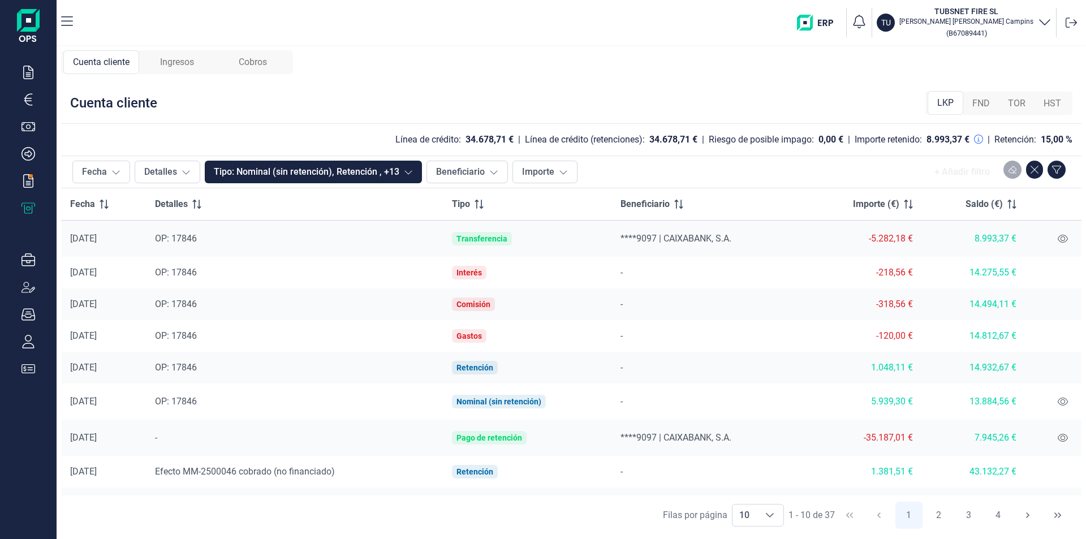
scroll to position [55, 0]
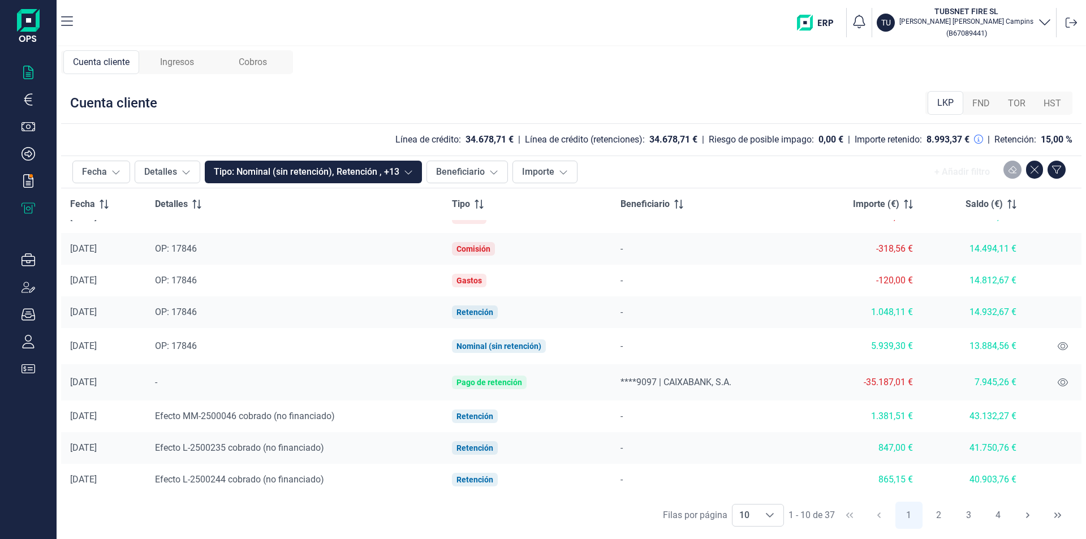
click at [27, 79] on icon "button" at bounding box center [28, 73] width 10 height 14
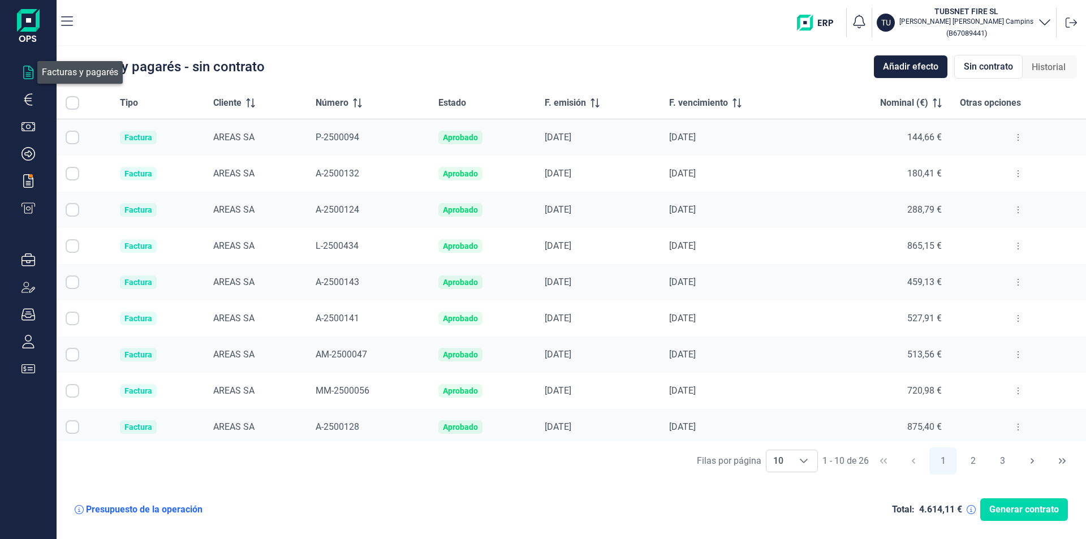
checkbox input "true"
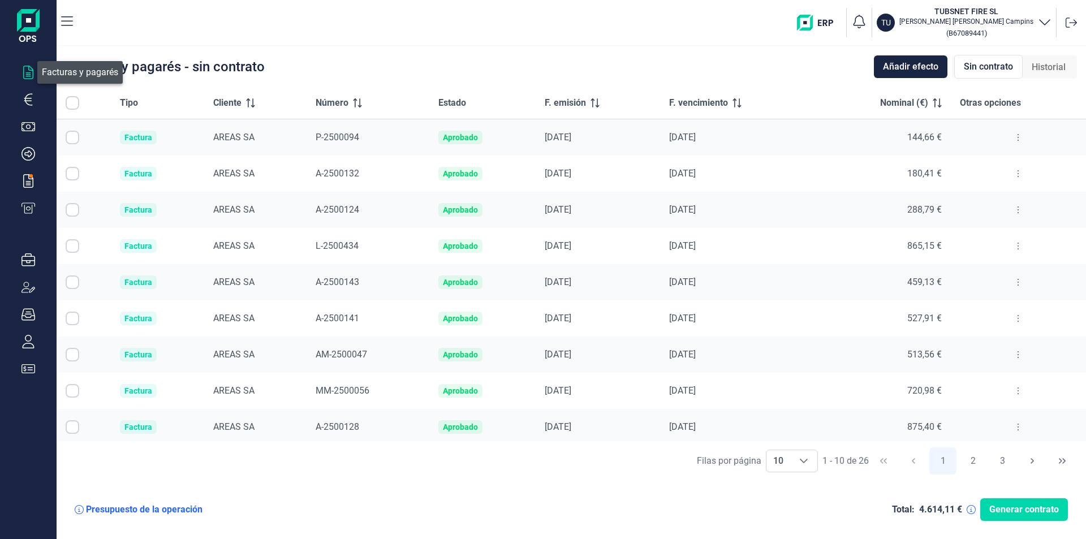
checkbox input "true"
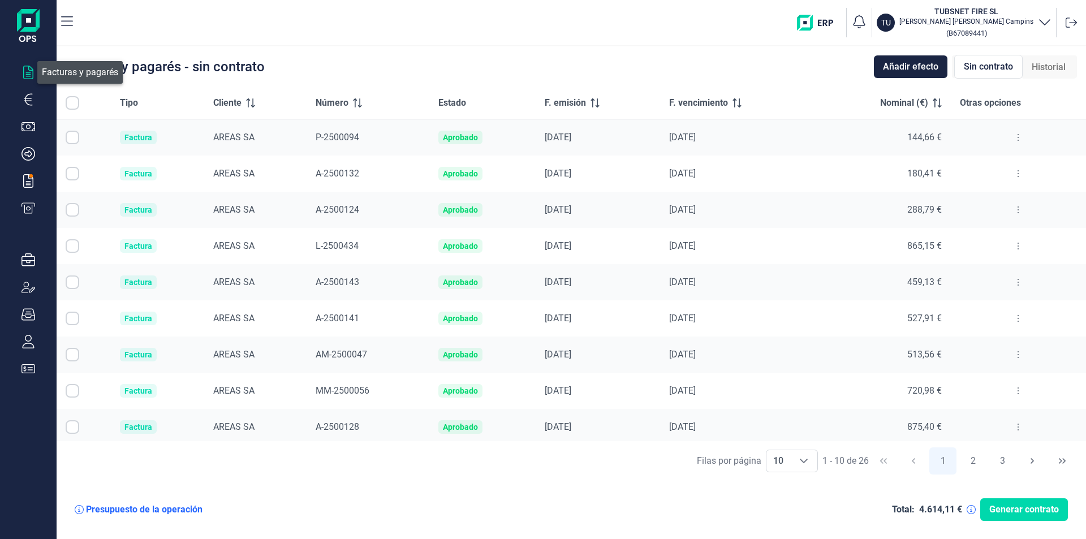
checkbox input "true"
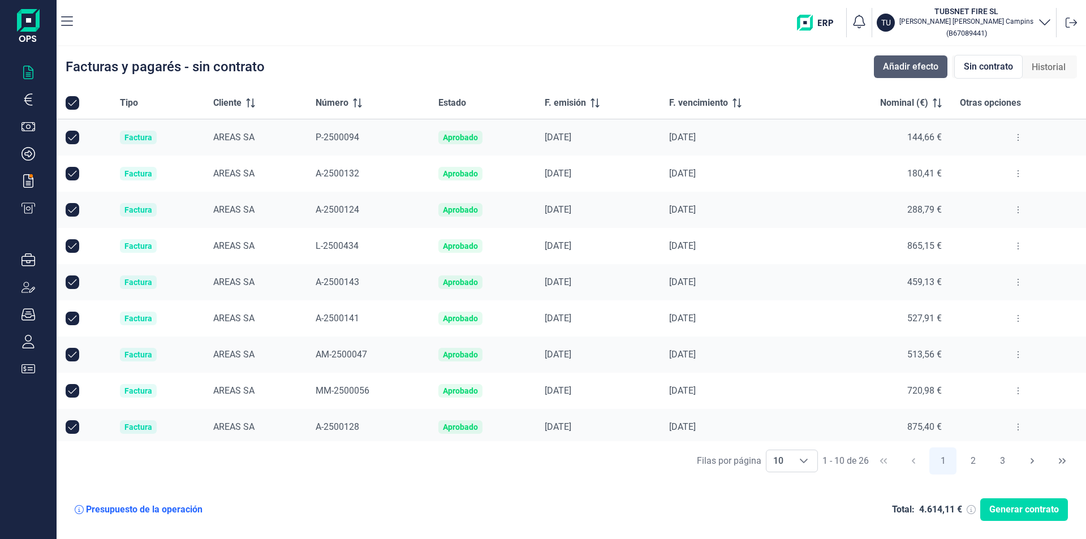
click at [904, 66] on span "Añadir efecto" at bounding box center [910, 67] width 55 height 14
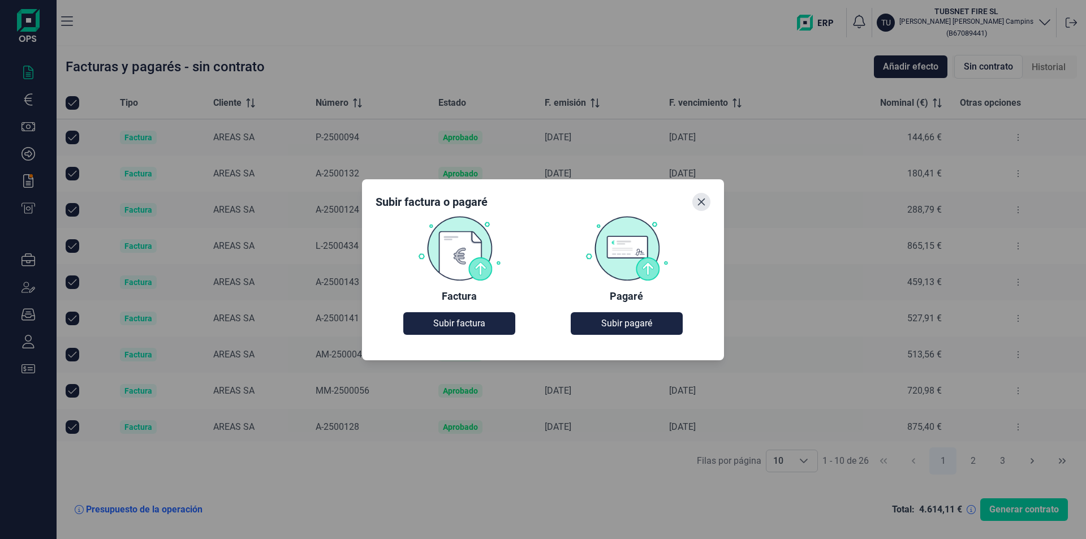
click at [702, 198] on icon "Close" at bounding box center [701, 201] width 9 height 9
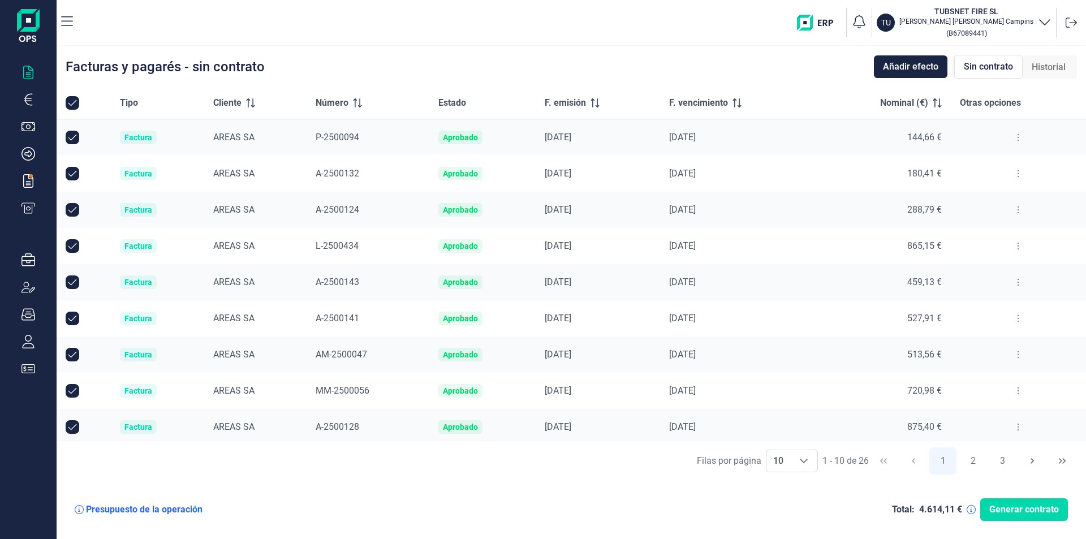
click at [326, 243] on span "L-2500434" at bounding box center [337, 245] width 43 height 11
click at [310, 240] on td "L-2500434" at bounding box center [368, 246] width 123 height 36
click at [335, 247] on span "L-2500434" at bounding box center [337, 245] width 43 height 11
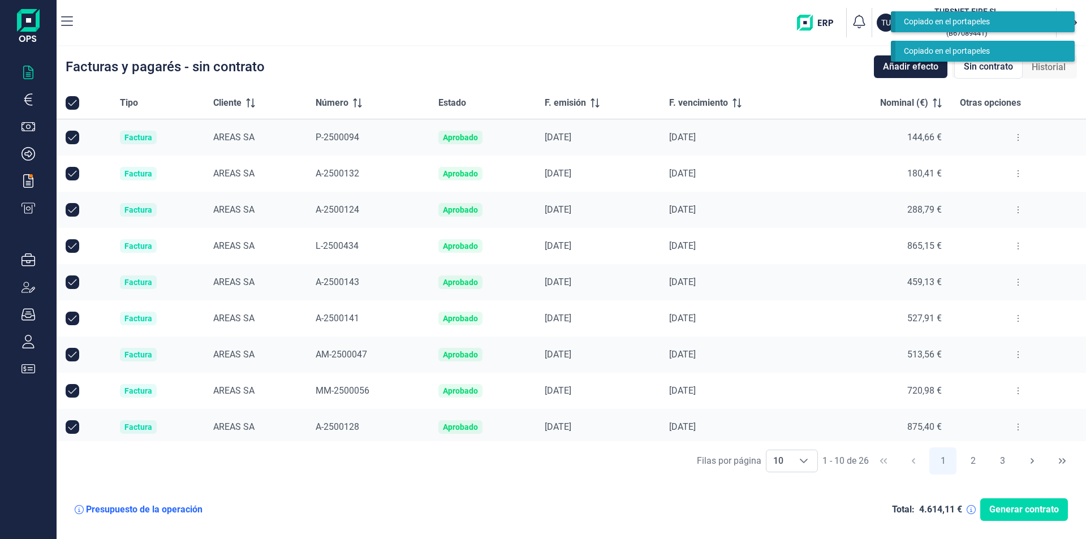
click at [1010, 241] on button at bounding box center [1018, 246] width 20 height 18
click at [971, 274] on span "Ver detalle de la factura" at bounding box center [972, 274] width 83 height 11
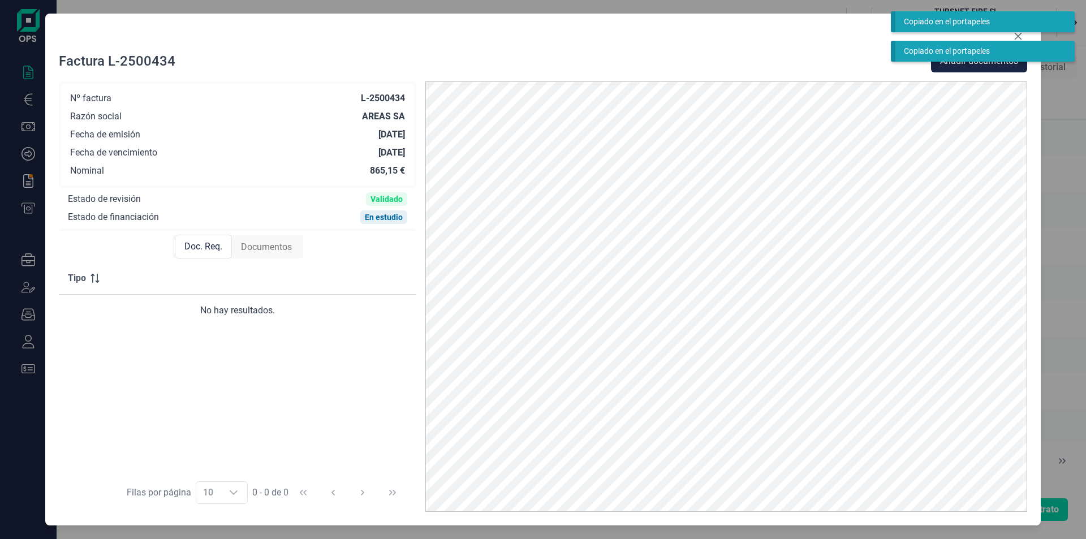
drag, startPoint x: 251, startPoint y: 248, endPoint x: 257, endPoint y: 326, distance: 77.7
click at [256, 368] on div "Doc. Req. Documentos Documentación requerida Tipo No hay resultados. [PERSON_NA…" at bounding box center [237, 371] width 357 height 281
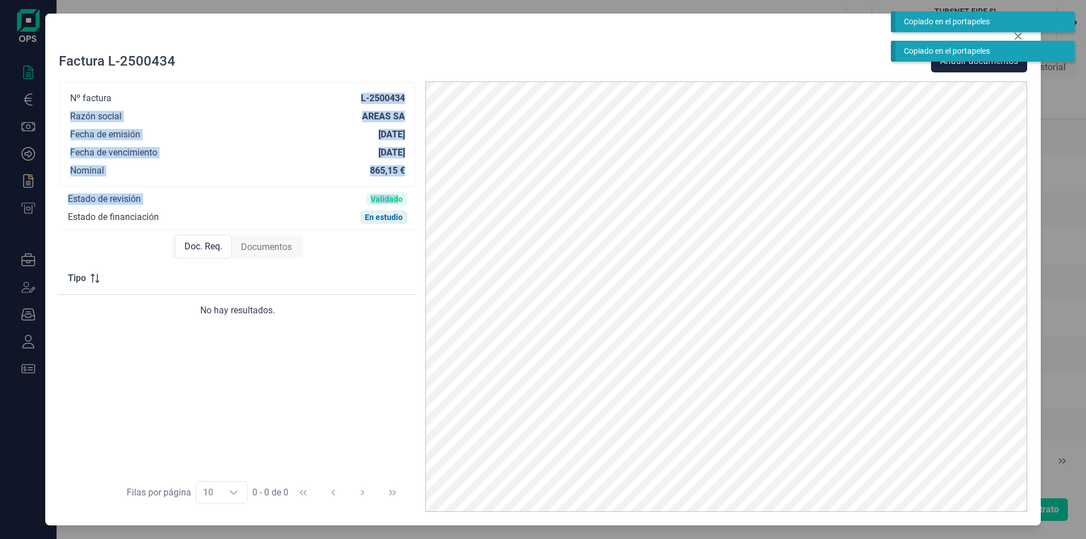
drag, startPoint x: 357, startPoint y: 91, endPoint x: 400, endPoint y: 205, distance: 121.5
click at [400, 205] on div "Nº factura L-2500434 Razón social AREAS SA Fecha de emisión [DATE] Fecha de ven…" at bounding box center [237, 152] width 357 height 143
click at [400, 205] on div "Validado" at bounding box center [386, 199] width 41 height 14
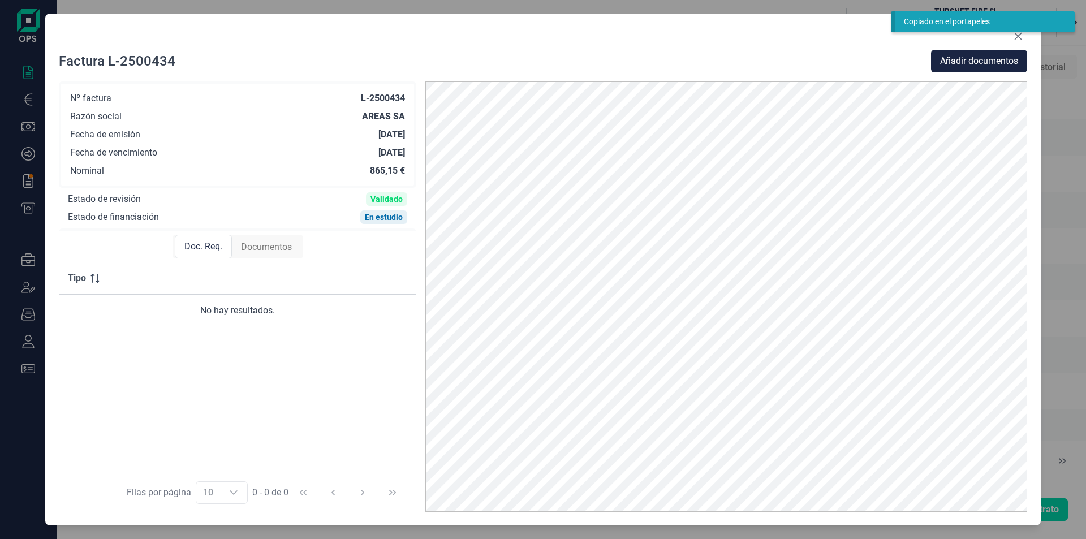
click at [1021, 29] on div "Copiado en el portapeles" at bounding box center [984, 21] width 179 height 21
click at [1017, 41] on button "Close" at bounding box center [1018, 36] width 18 height 18
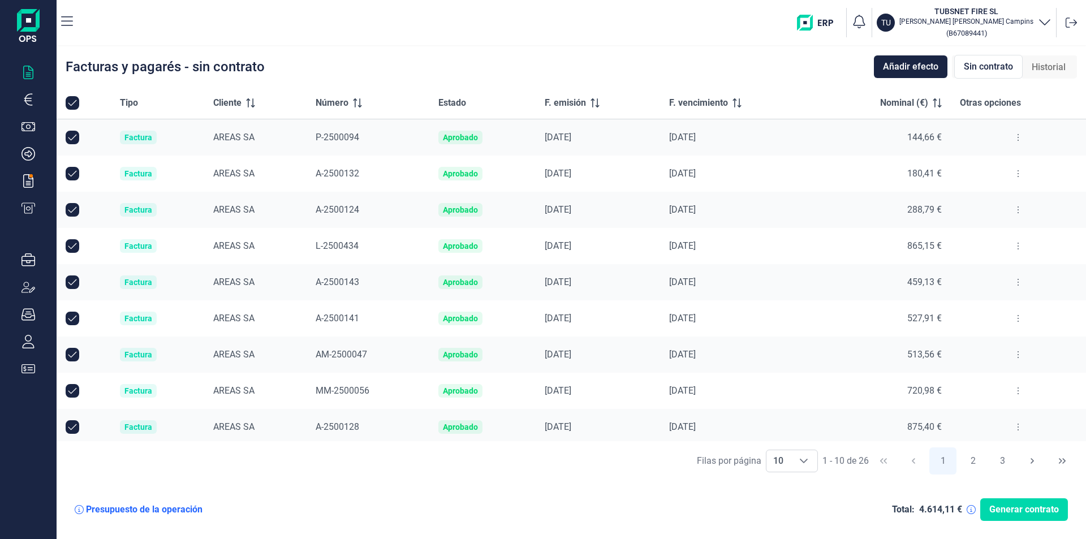
click at [1015, 246] on button at bounding box center [1018, 246] width 20 height 18
click at [991, 270] on span "Ver detalle de la factura" at bounding box center [972, 274] width 83 height 11
